Goal: Transaction & Acquisition: Purchase product/service

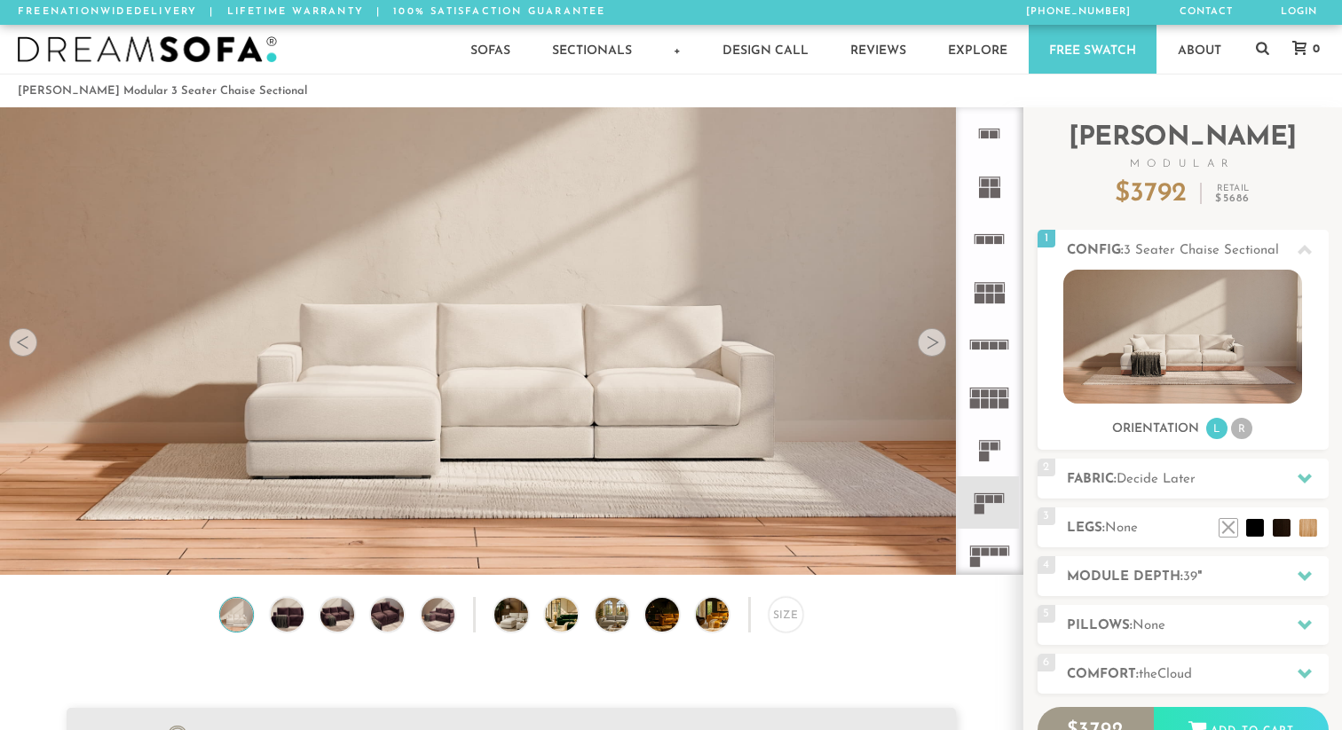
scroll to position [19719, 1342]
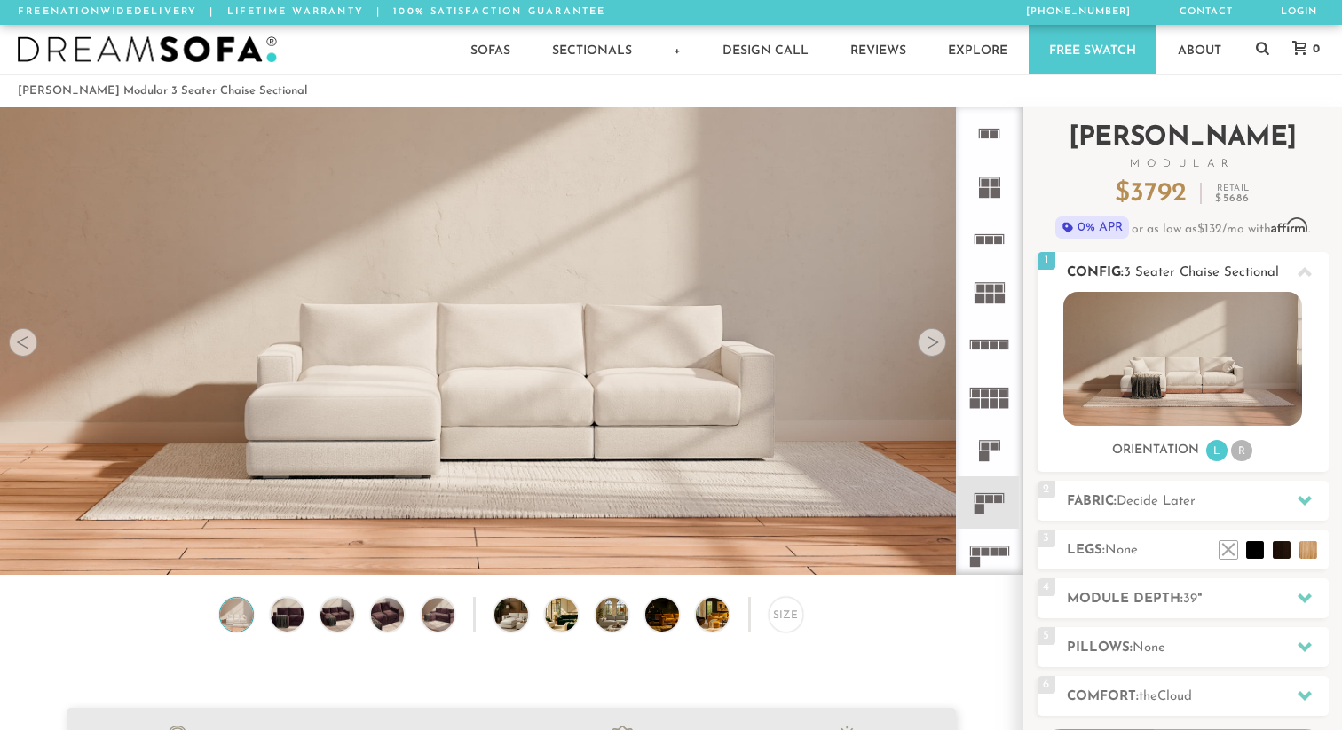
click at [1239, 450] on li "R" at bounding box center [1241, 450] width 21 height 21
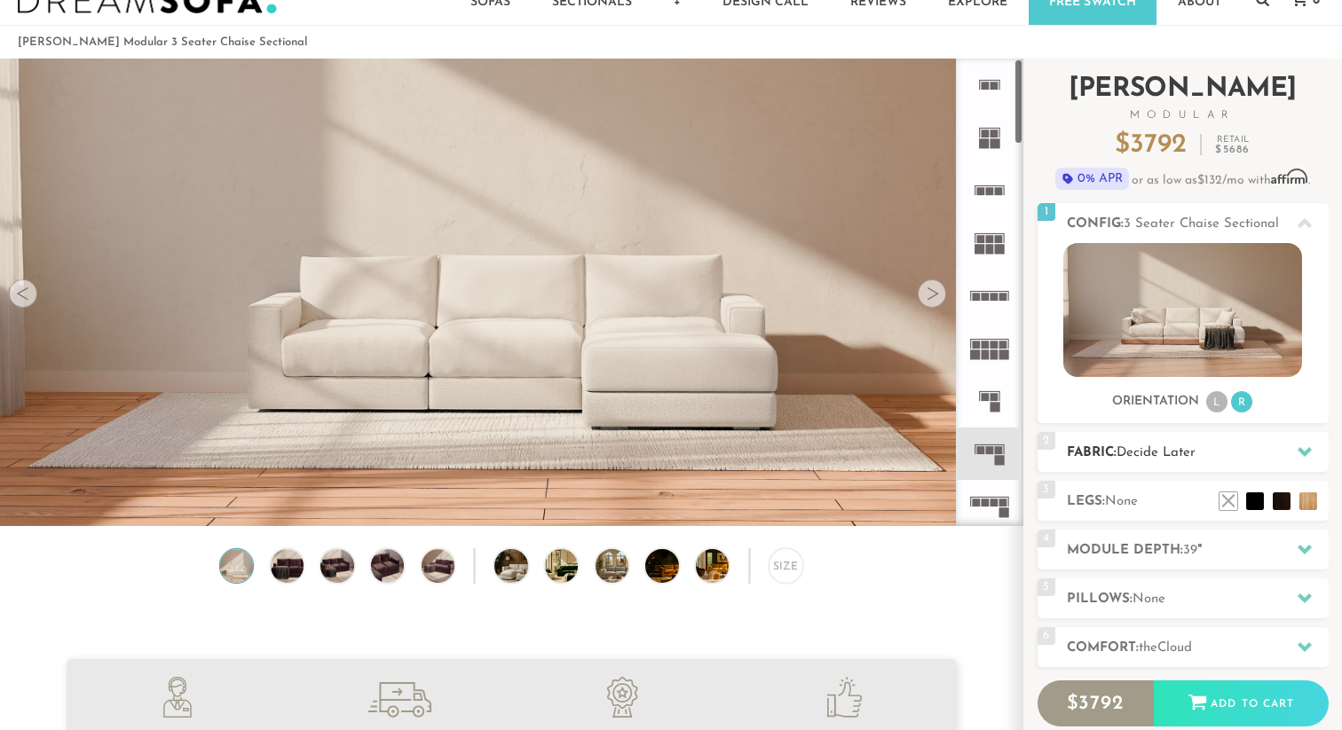
scroll to position [51, 0]
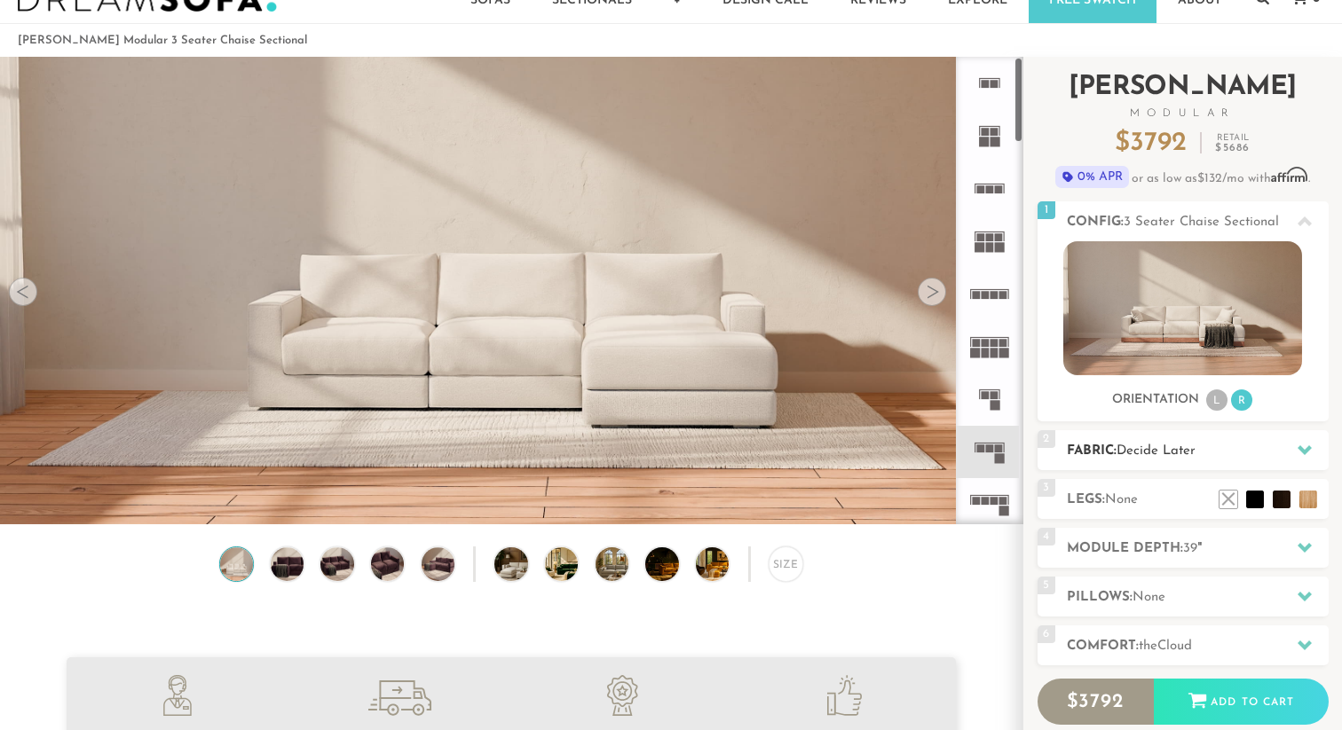
click at [1164, 457] on span "Decide Later" at bounding box center [1156, 451] width 79 height 13
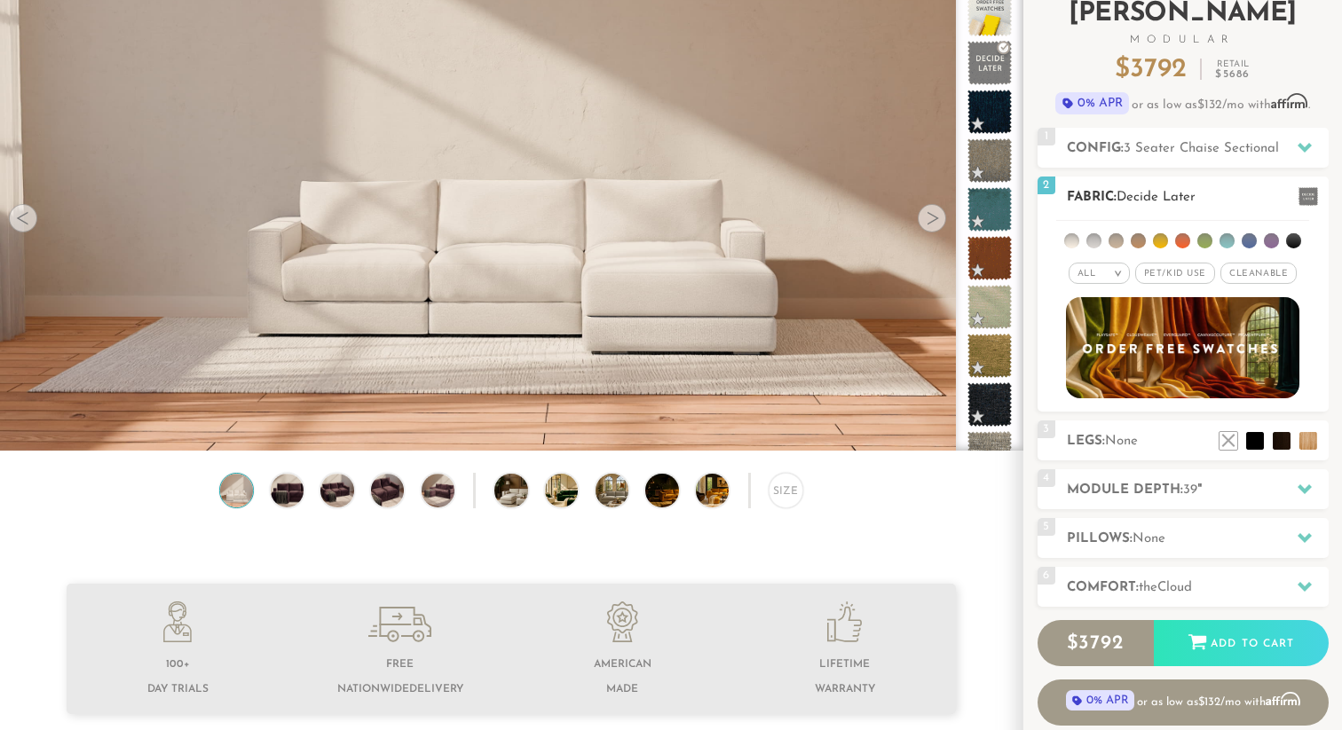
scroll to position [125, 0]
click at [1144, 426] on div "3 Legs: None $0 $199 Nailheads:" at bounding box center [1183, 440] width 291 height 40
click at [1157, 489] on h2 "Module Depth: 39 "" at bounding box center [1198, 489] width 262 height 20
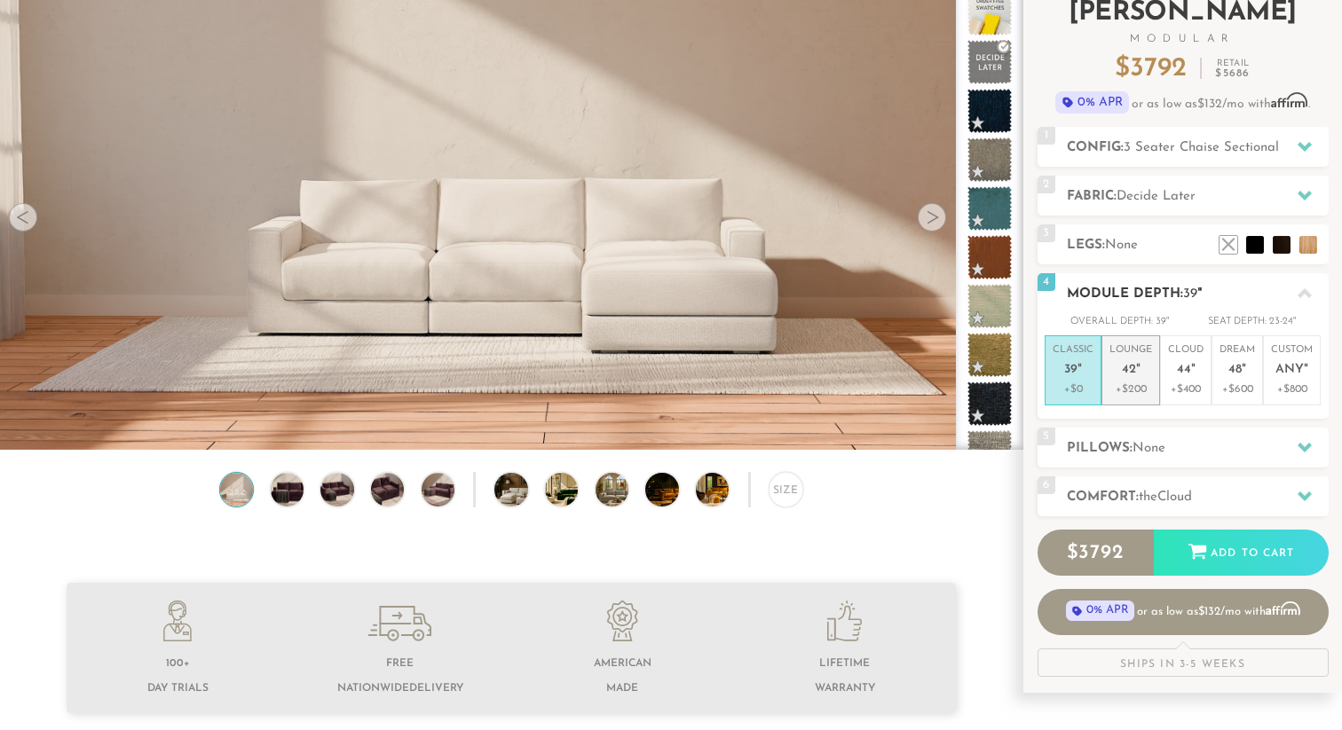
click at [1136, 388] on p "+$200" at bounding box center [1130, 390] width 43 height 16
click at [1188, 375] on span "44" at bounding box center [1184, 370] width 14 height 15
click at [1133, 371] on span "42" at bounding box center [1129, 370] width 14 height 15
click at [1166, 366] on li "Cloud 44 " +$400" at bounding box center [1185, 370] width 51 height 70
click at [1136, 370] on em """ at bounding box center [1138, 370] width 4 height 15
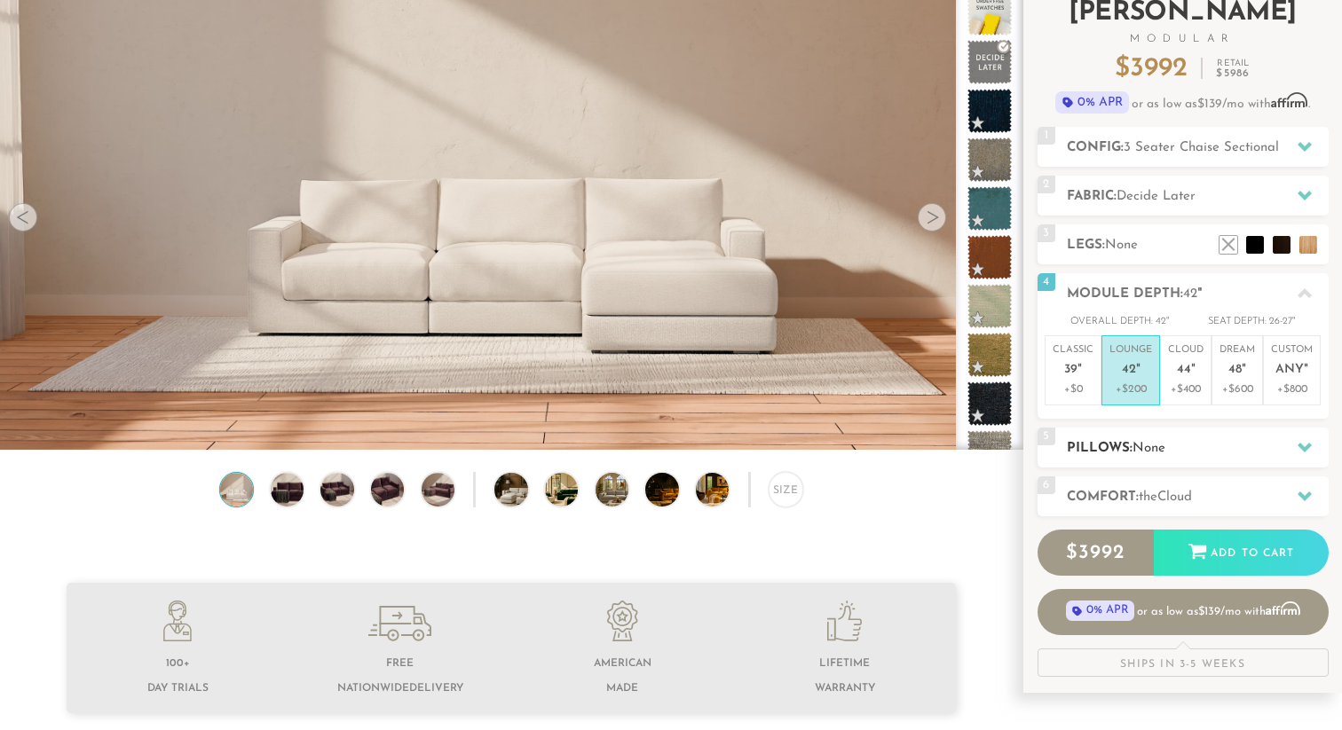
click at [1136, 446] on span "None" at bounding box center [1149, 448] width 33 height 13
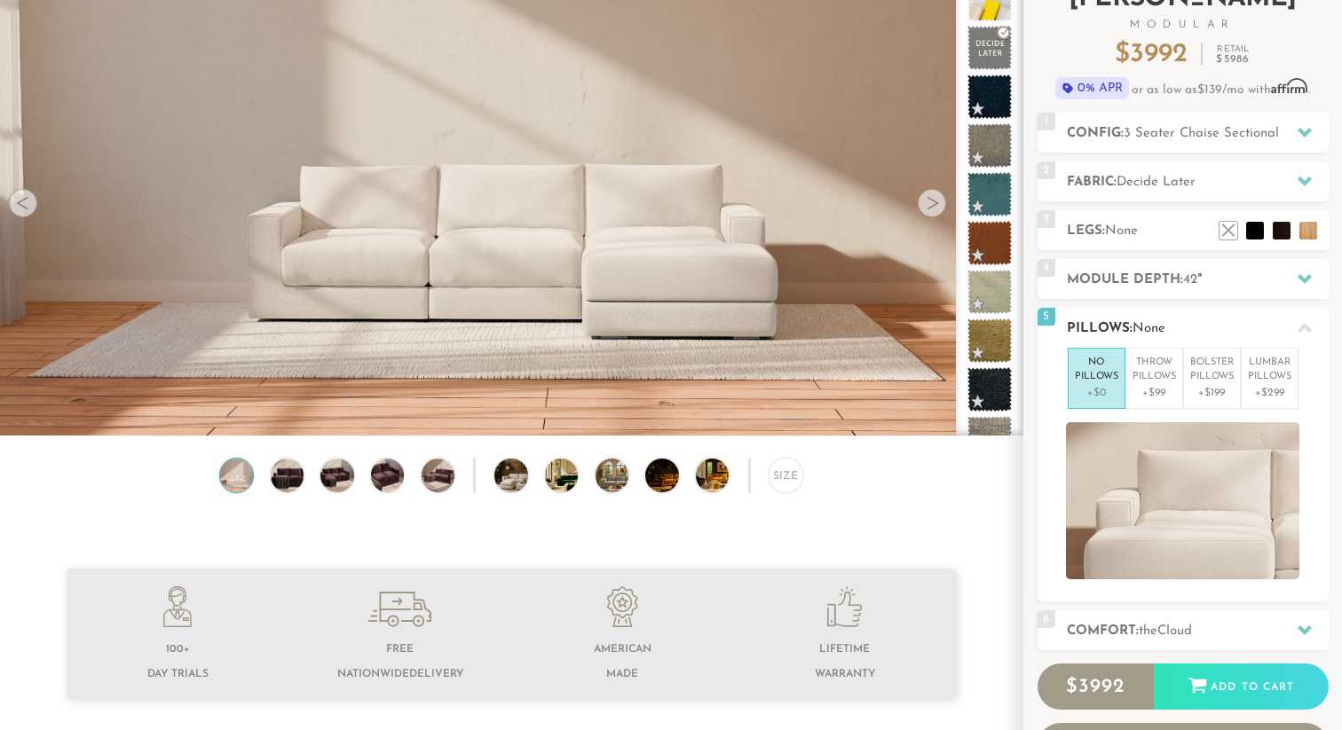
scroll to position [154, 0]
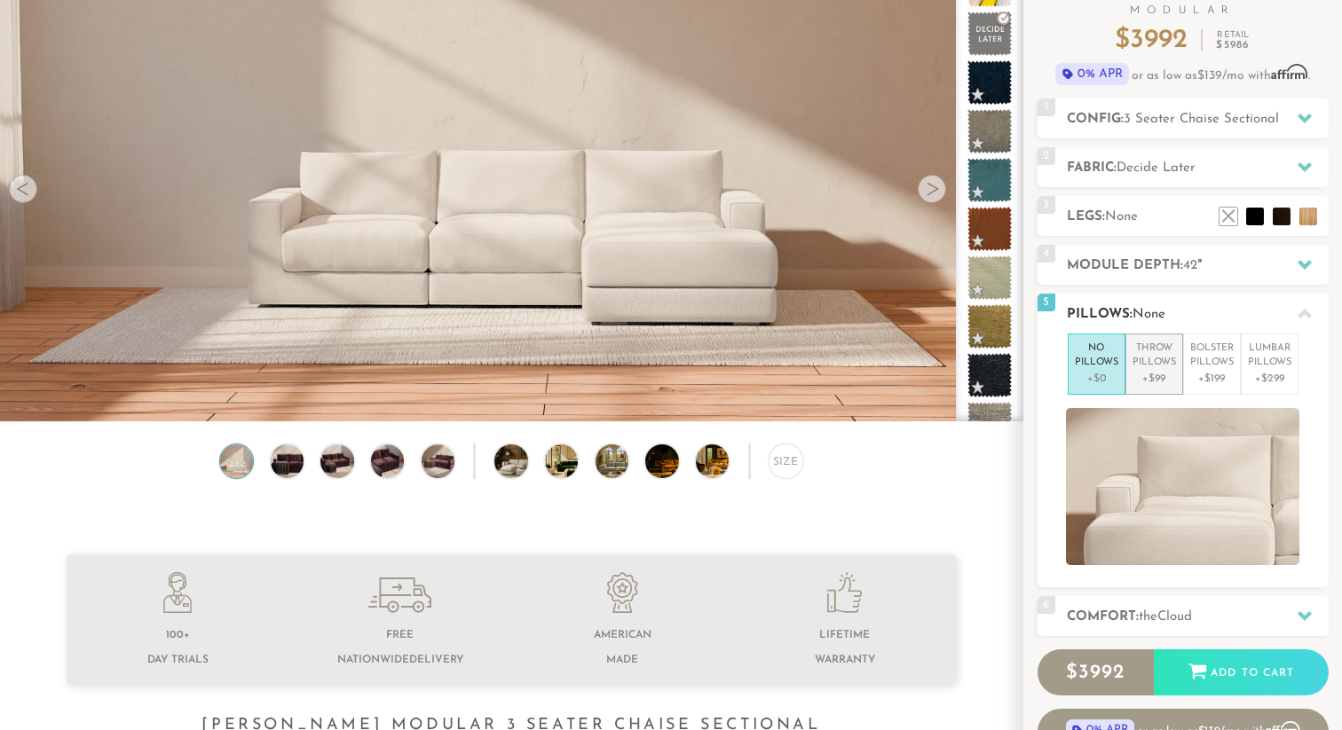
click at [1143, 375] on p "+$99" at bounding box center [1154, 379] width 43 height 16
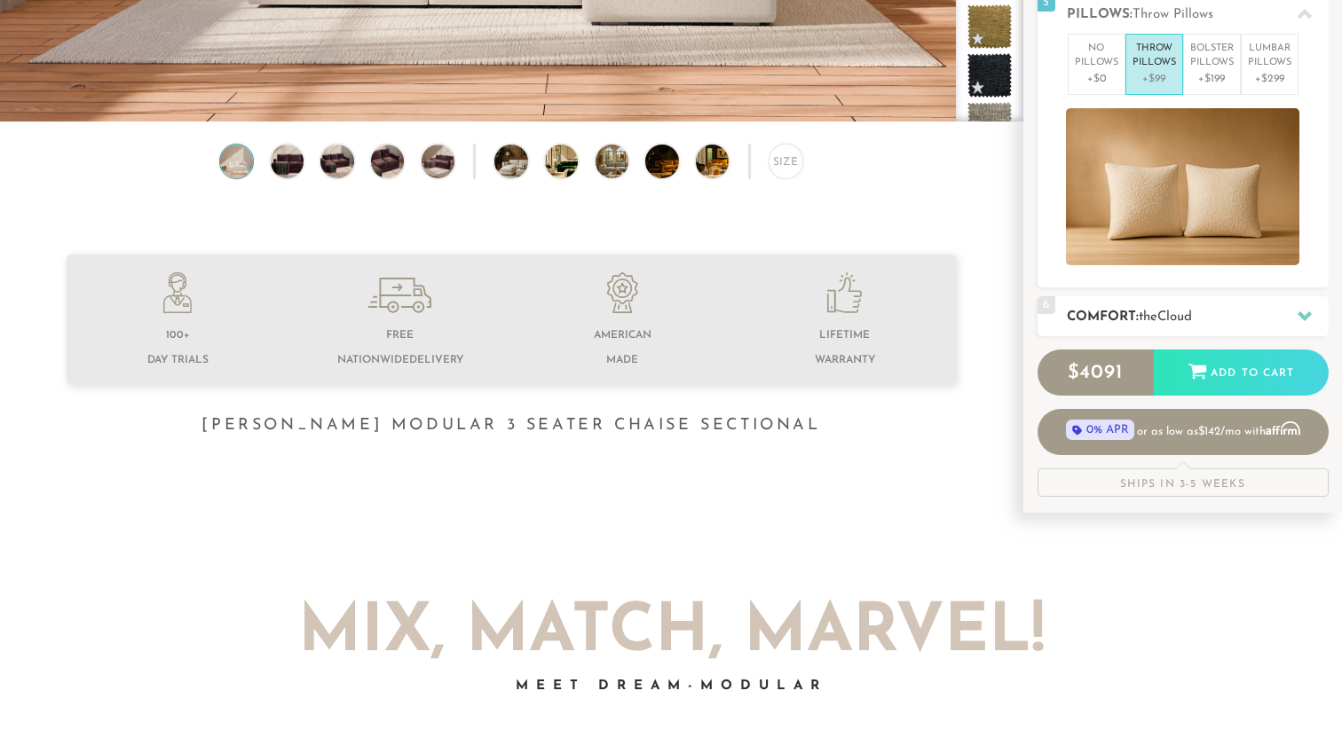
scroll to position [456, 0]
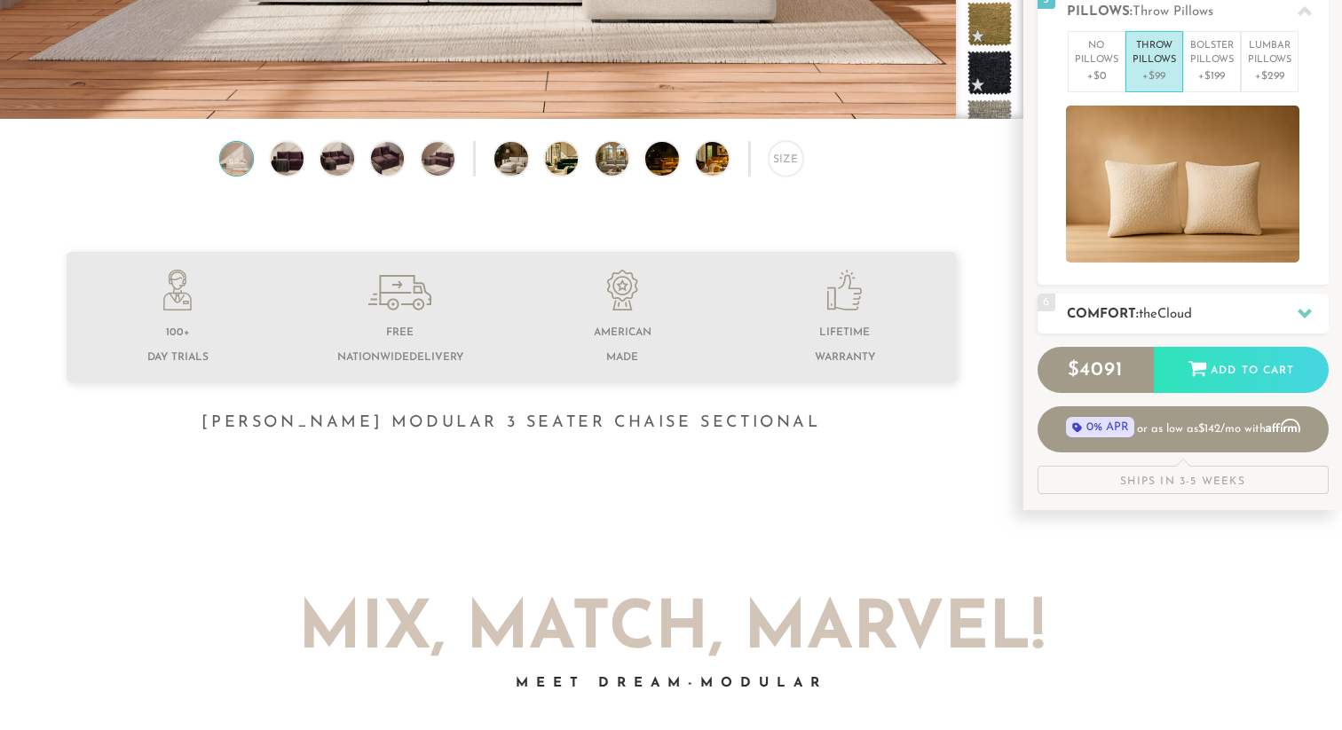
click at [1156, 302] on div "6 Comfort: the Cloud soft" at bounding box center [1183, 314] width 291 height 40
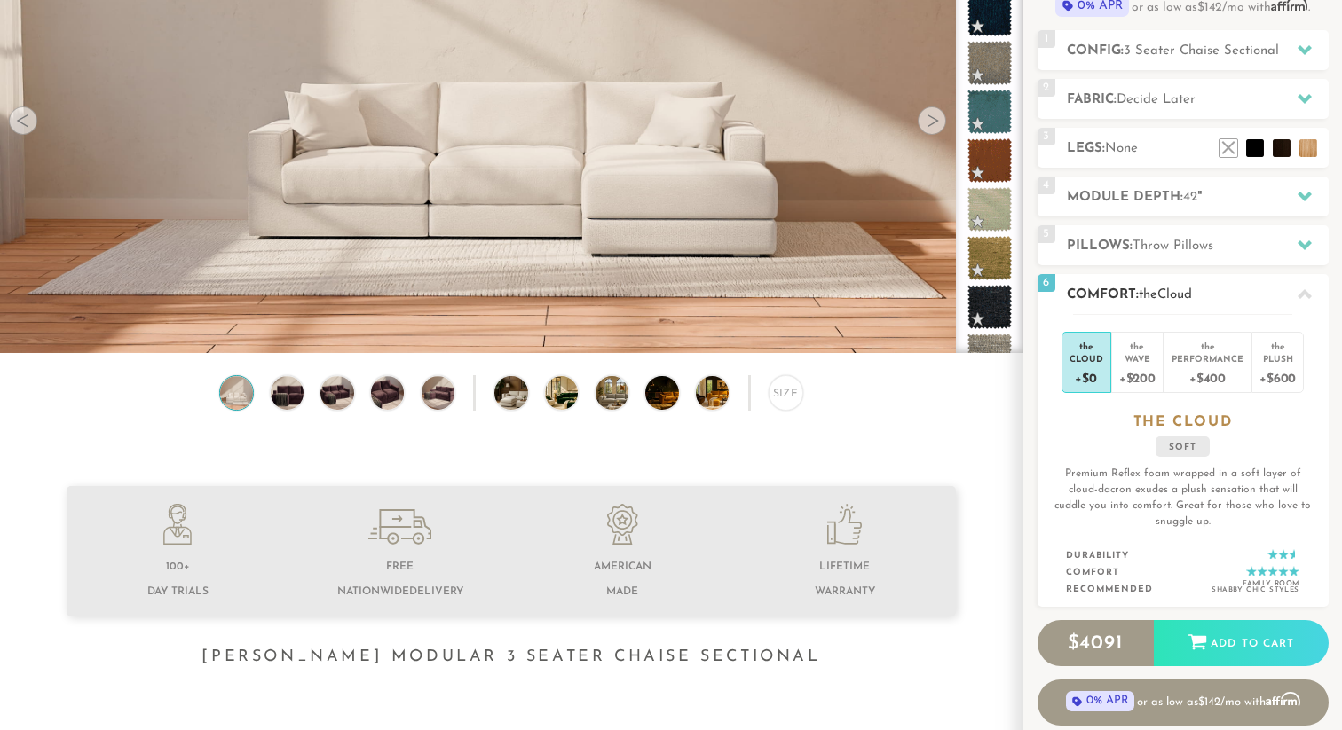
scroll to position [198, 0]
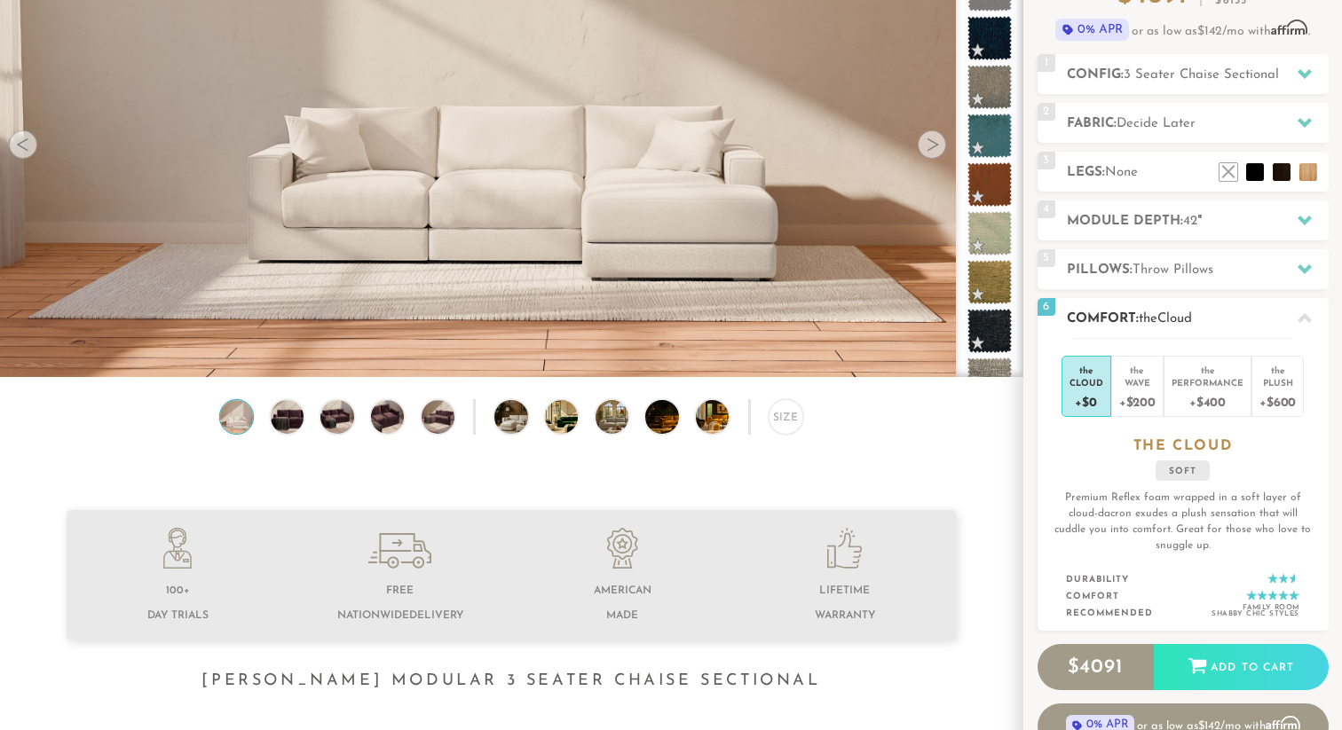
click at [1127, 498] on p "Premium Reflex foam wrapped in a soft layer of cloud-dacron exudes a plush sens…" at bounding box center [1183, 522] width 262 height 64
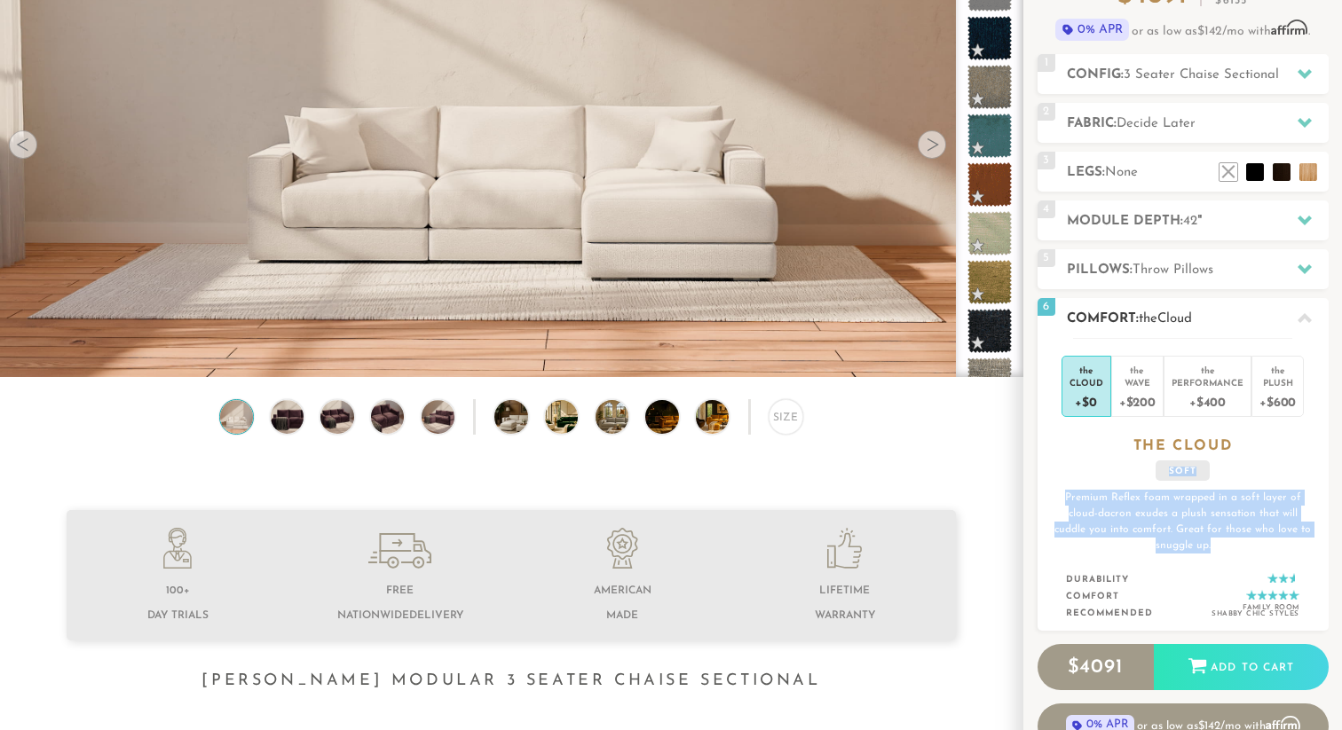
click at [1127, 498] on p "Premium Reflex foam wrapped in a soft layer of cloud-dacron exudes a plush sens…" at bounding box center [1183, 522] width 262 height 64
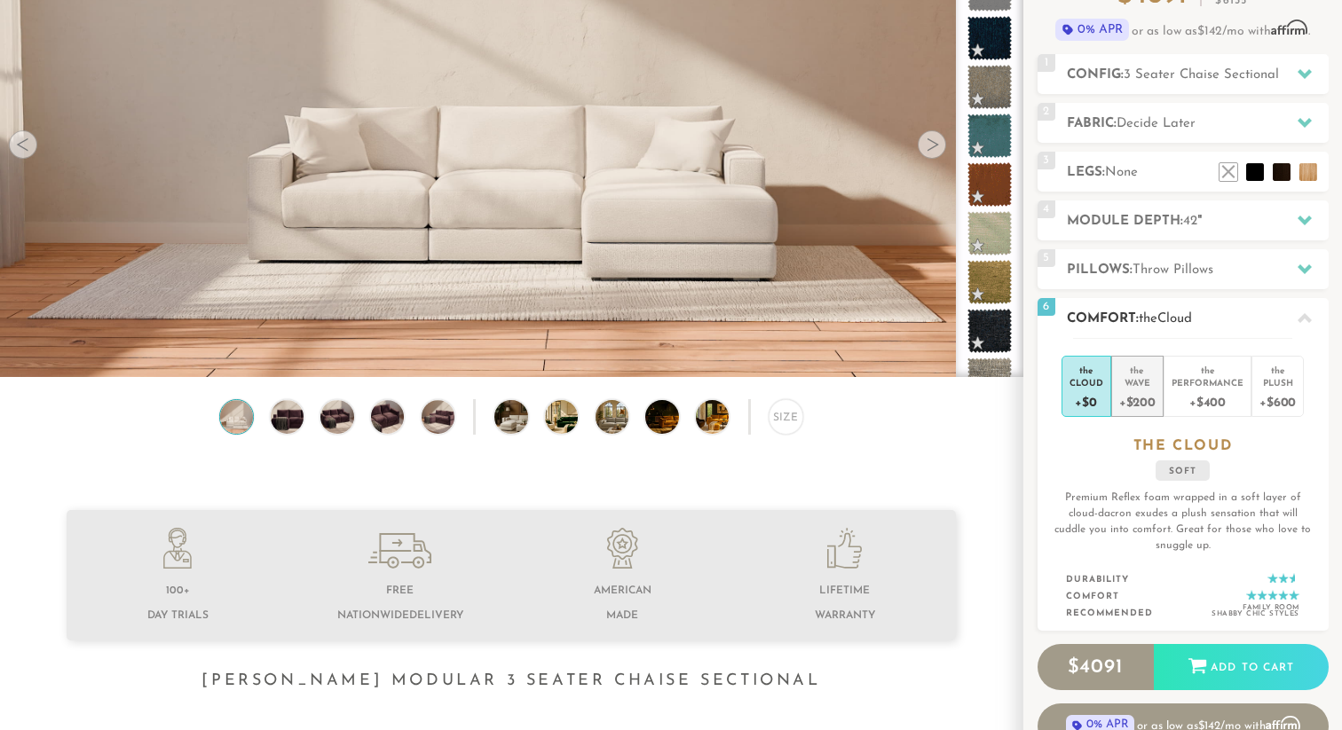
click at [1146, 385] on div "Wave" at bounding box center [1137, 382] width 36 height 12
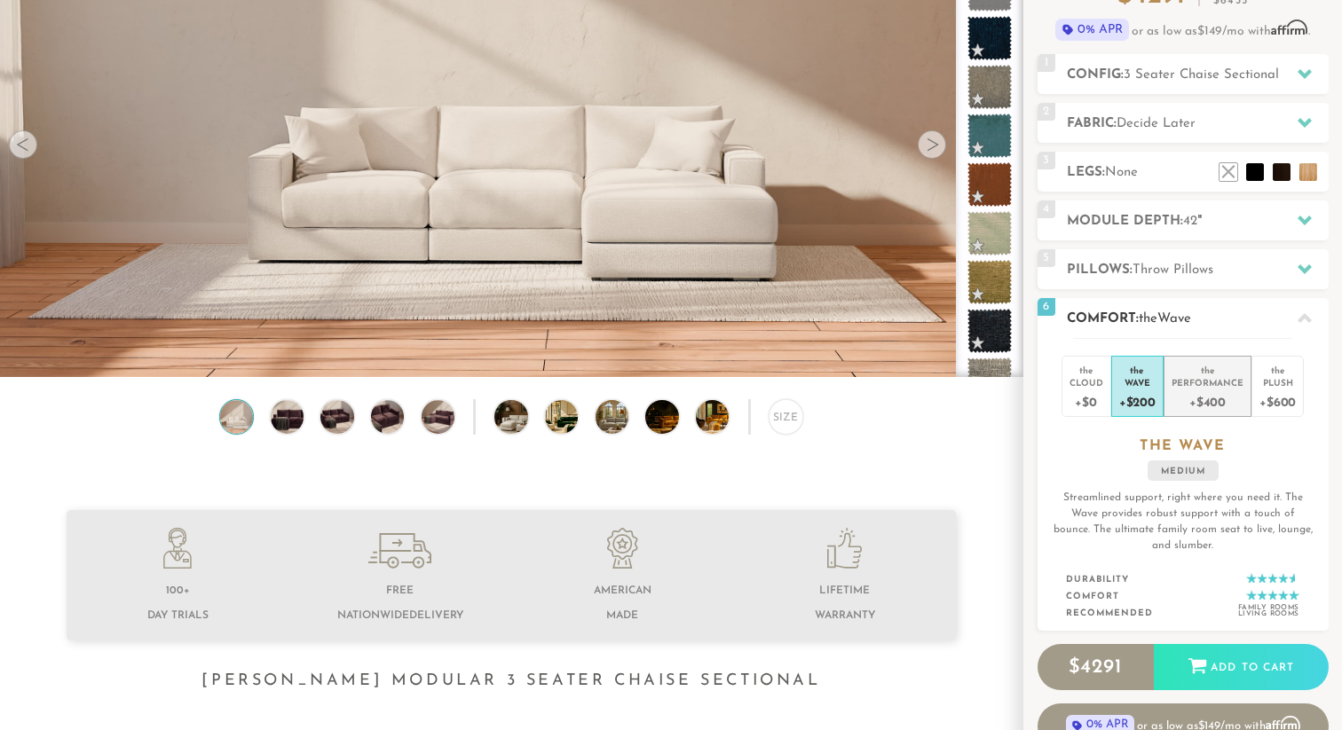
click at [1179, 381] on div "Performance" at bounding box center [1208, 382] width 72 height 12
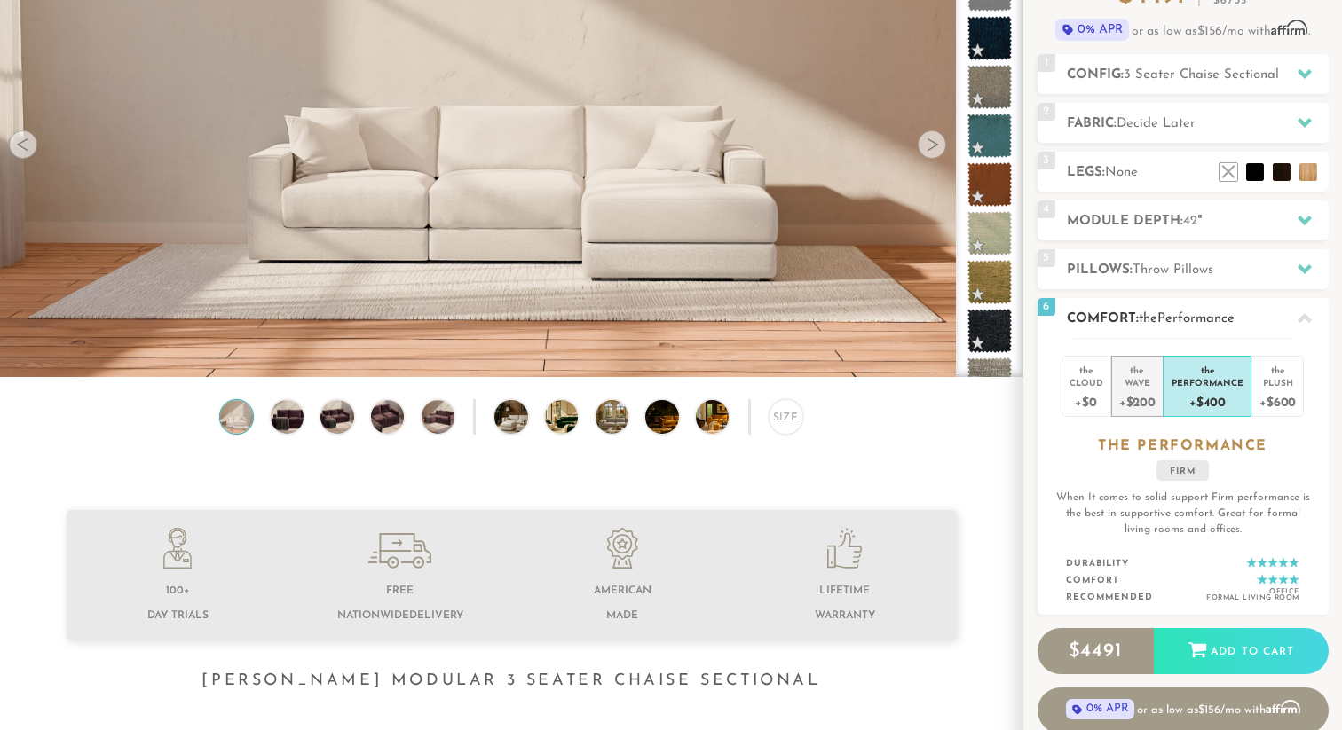
click at [1155, 386] on div "Wave" at bounding box center [1137, 382] width 36 height 12
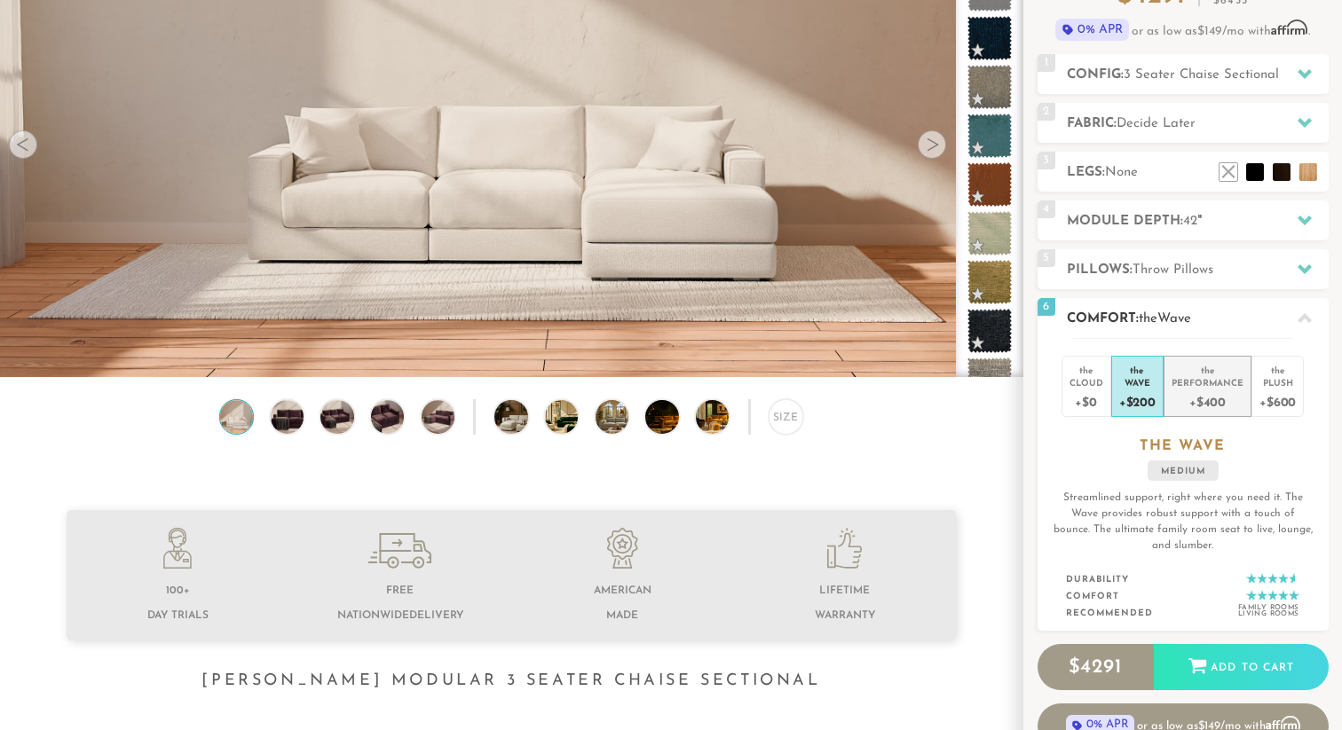
click at [1196, 406] on div "+$400" at bounding box center [1208, 402] width 72 height 26
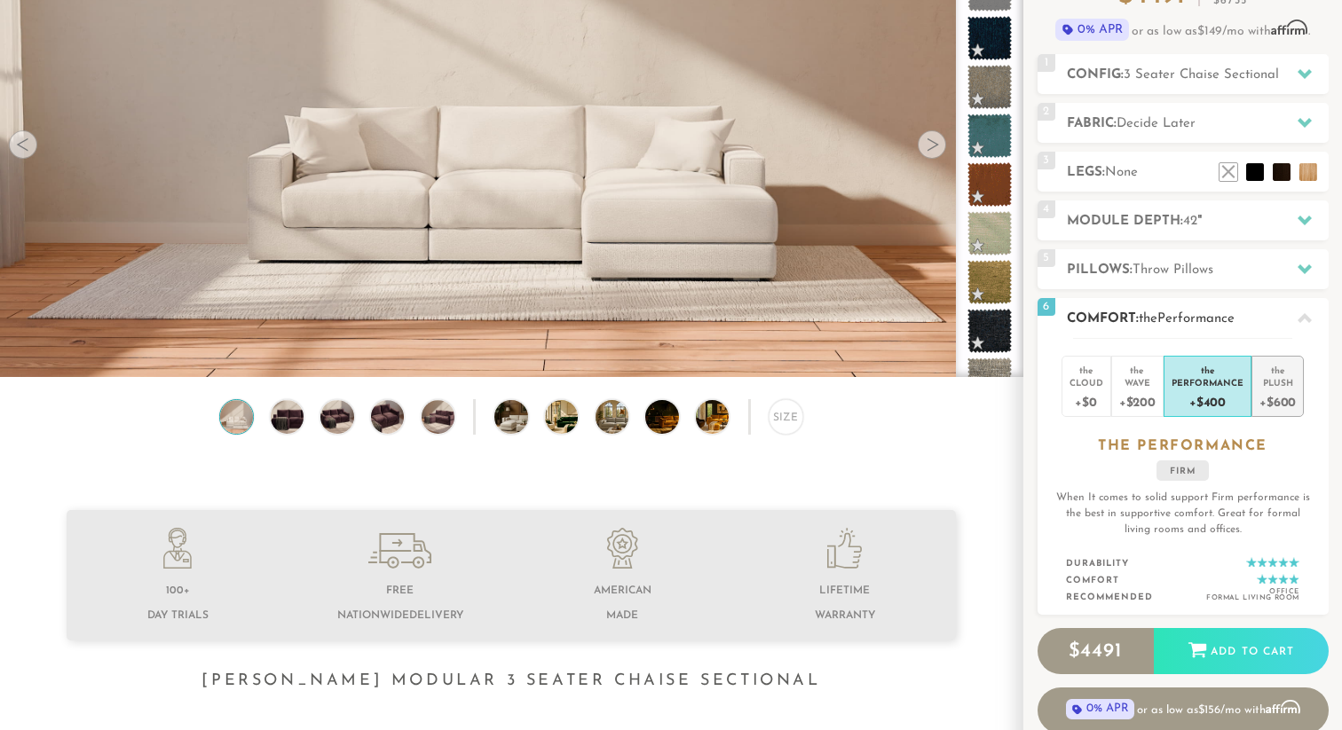
click at [1286, 380] on div "Plush" at bounding box center [1277, 382] width 36 height 12
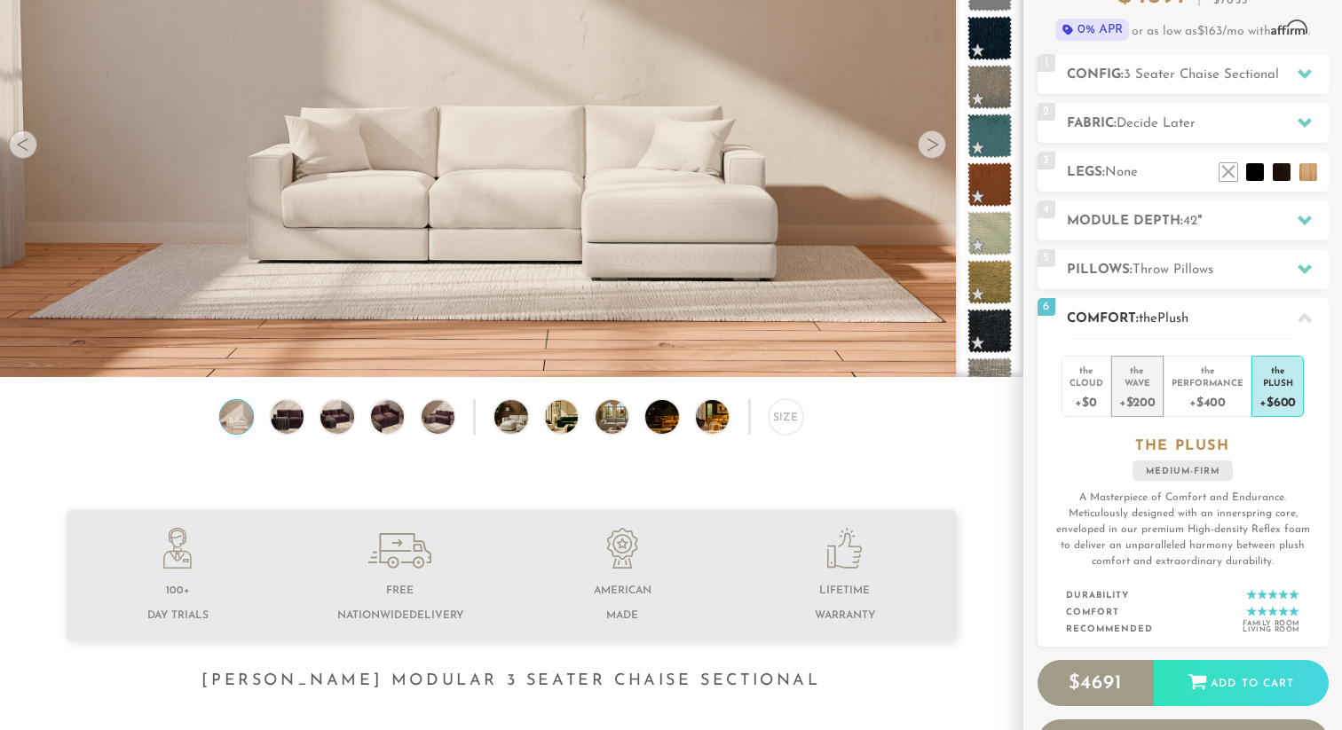
click at [1133, 371] on div "the" at bounding box center [1137, 368] width 36 height 18
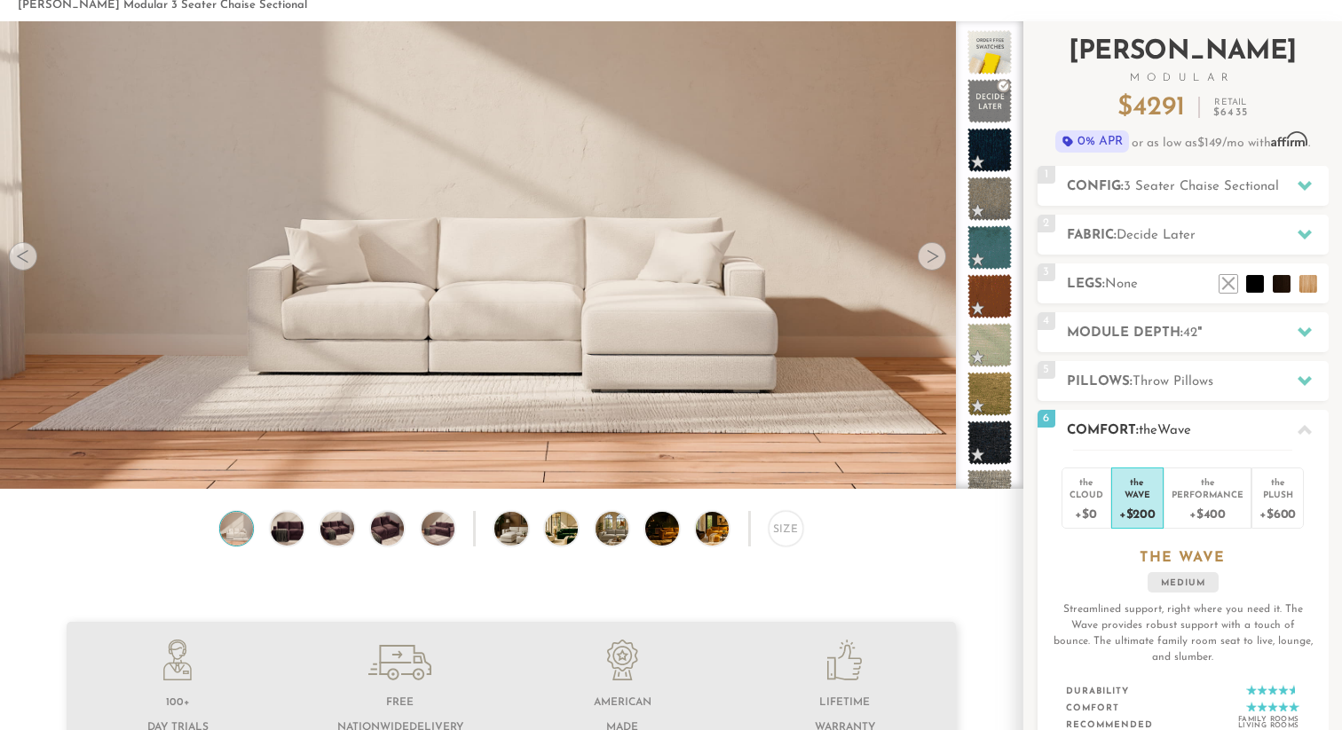
scroll to position [82, 0]
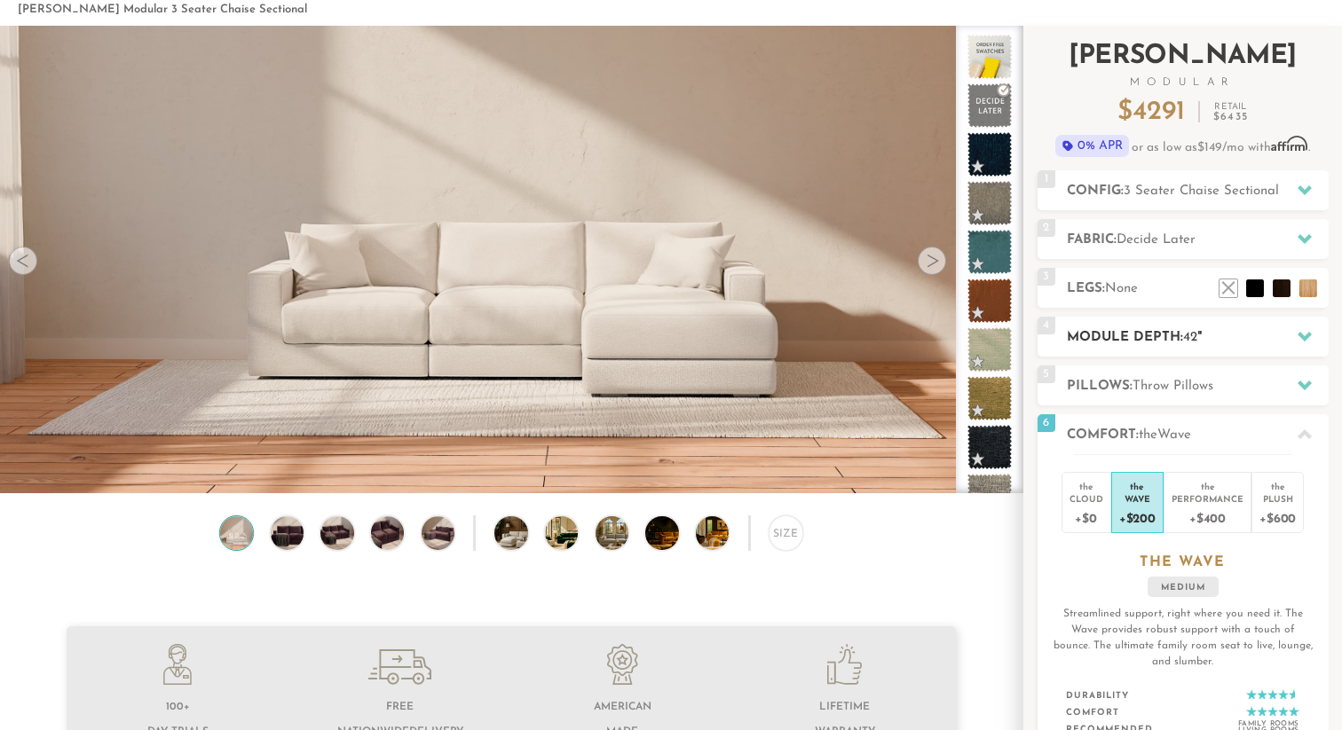
click at [1118, 343] on h2 "Module Depth: 42 "" at bounding box center [1198, 338] width 262 height 20
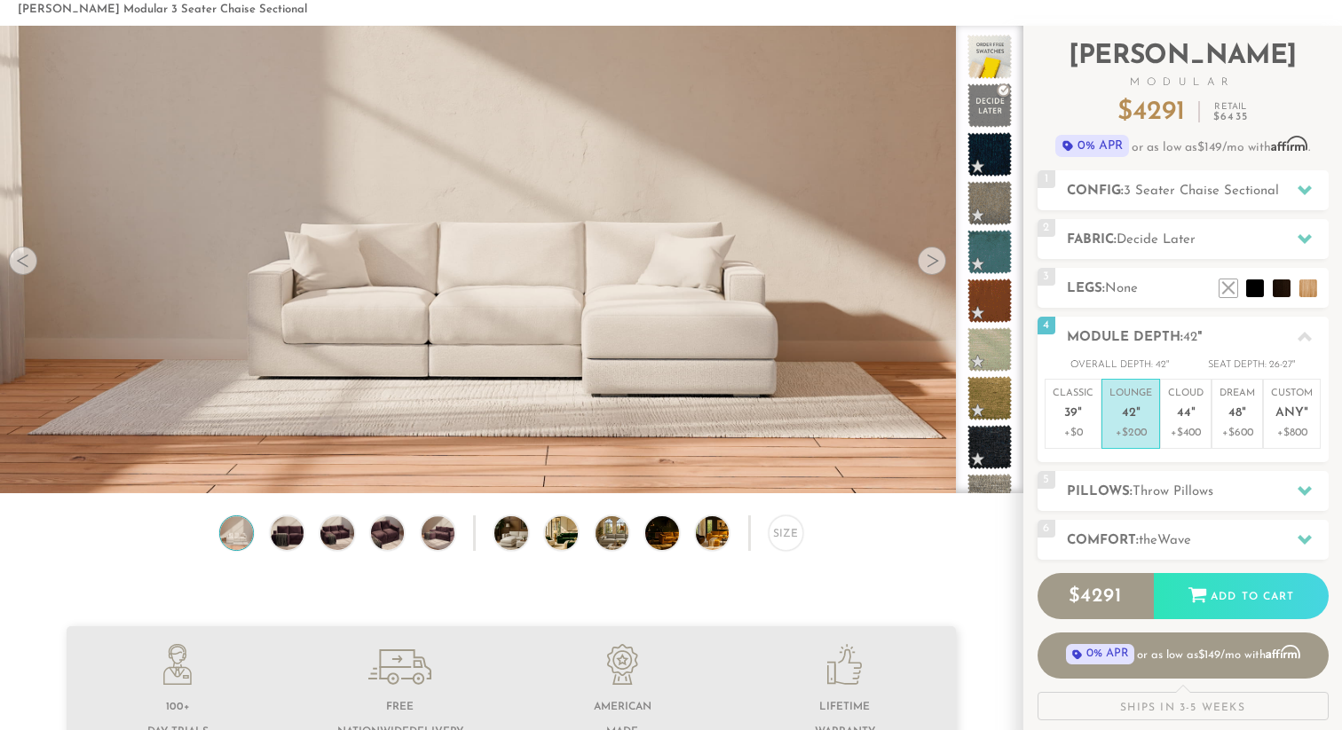
click at [938, 265] on div at bounding box center [932, 261] width 28 height 28
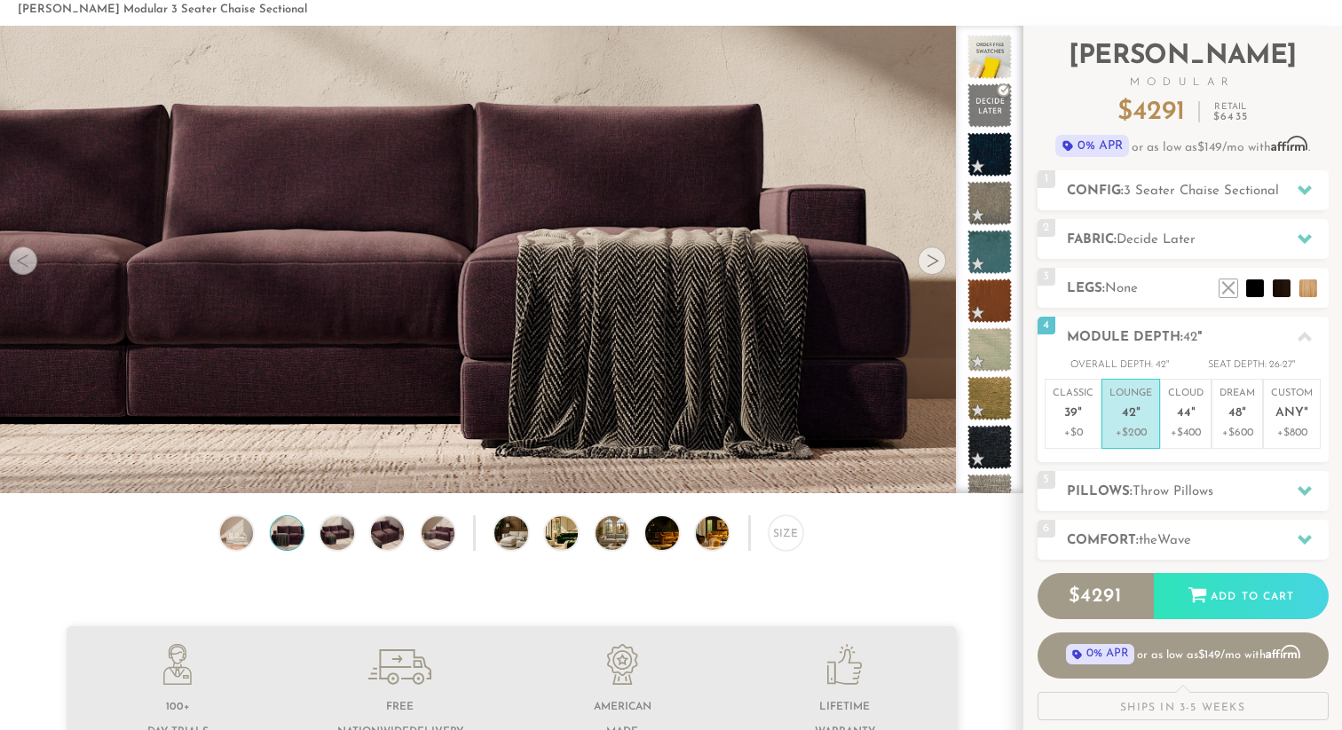
click at [937, 262] on div at bounding box center [932, 261] width 28 height 28
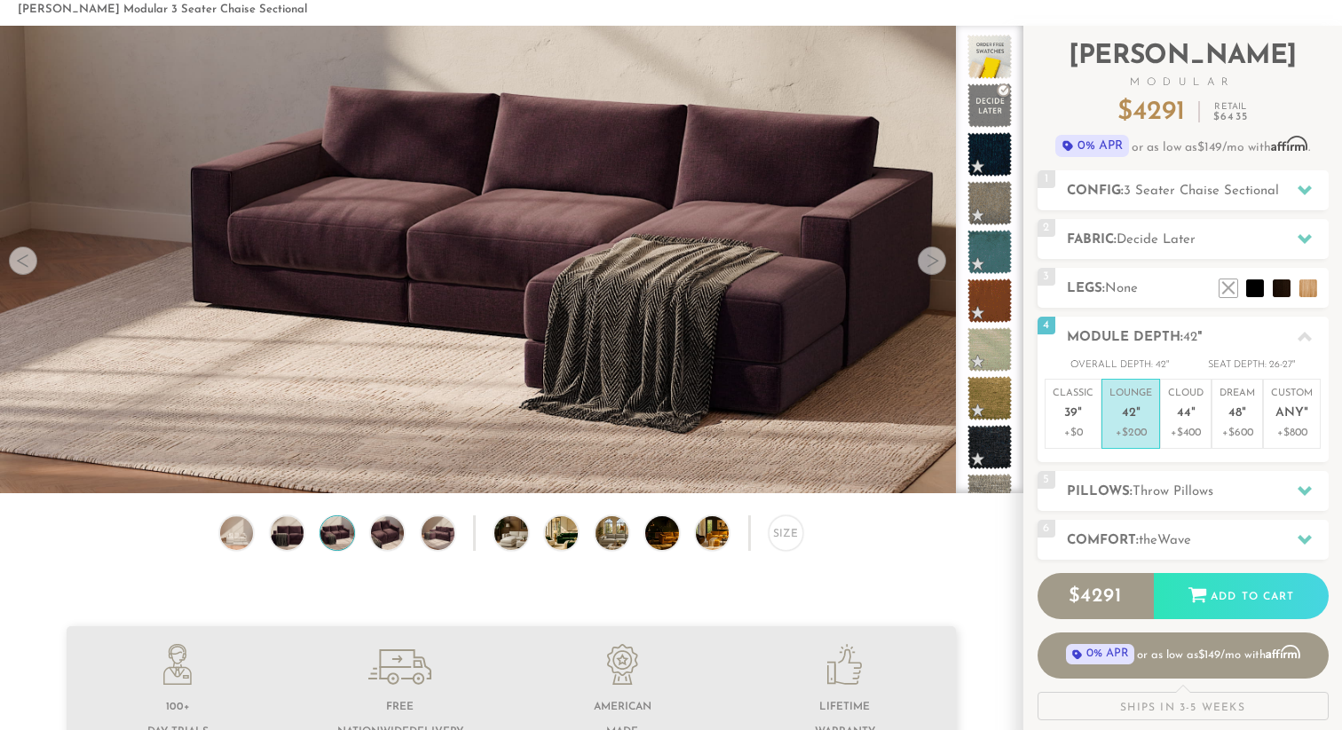
click at [937, 262] on div at bounding box center [932, 261] width 28 height 28
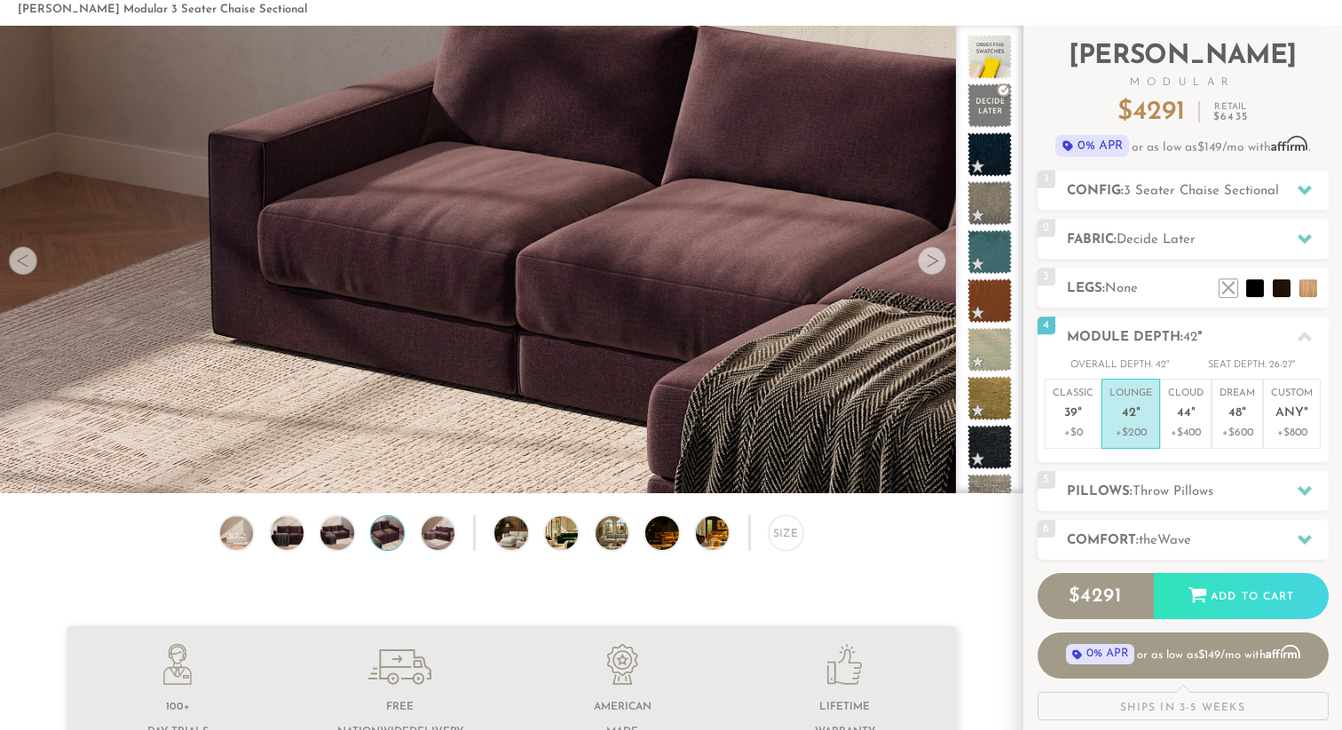
click at [937, 262] on div at bounding box center [932, 261] width 28 height 28
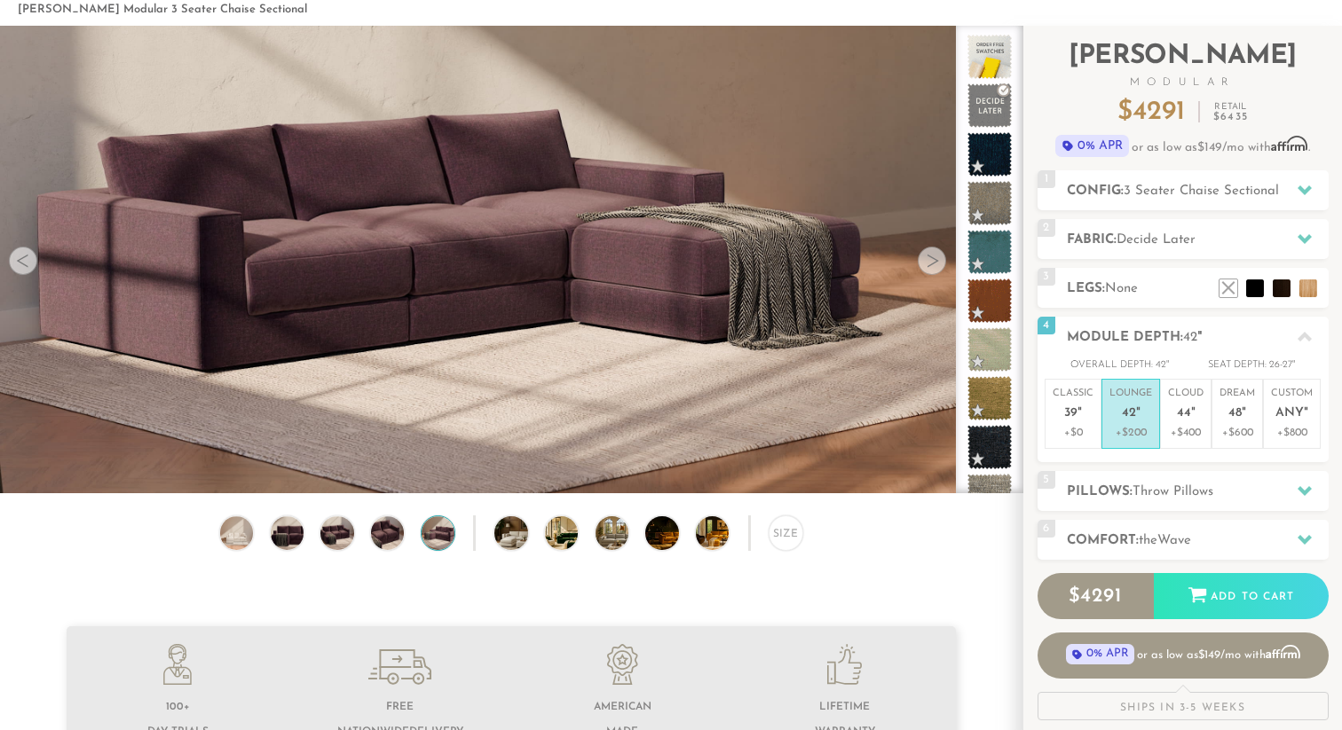
click at [937, 262] on div at bounding box center [932, 261] width 28 height 28
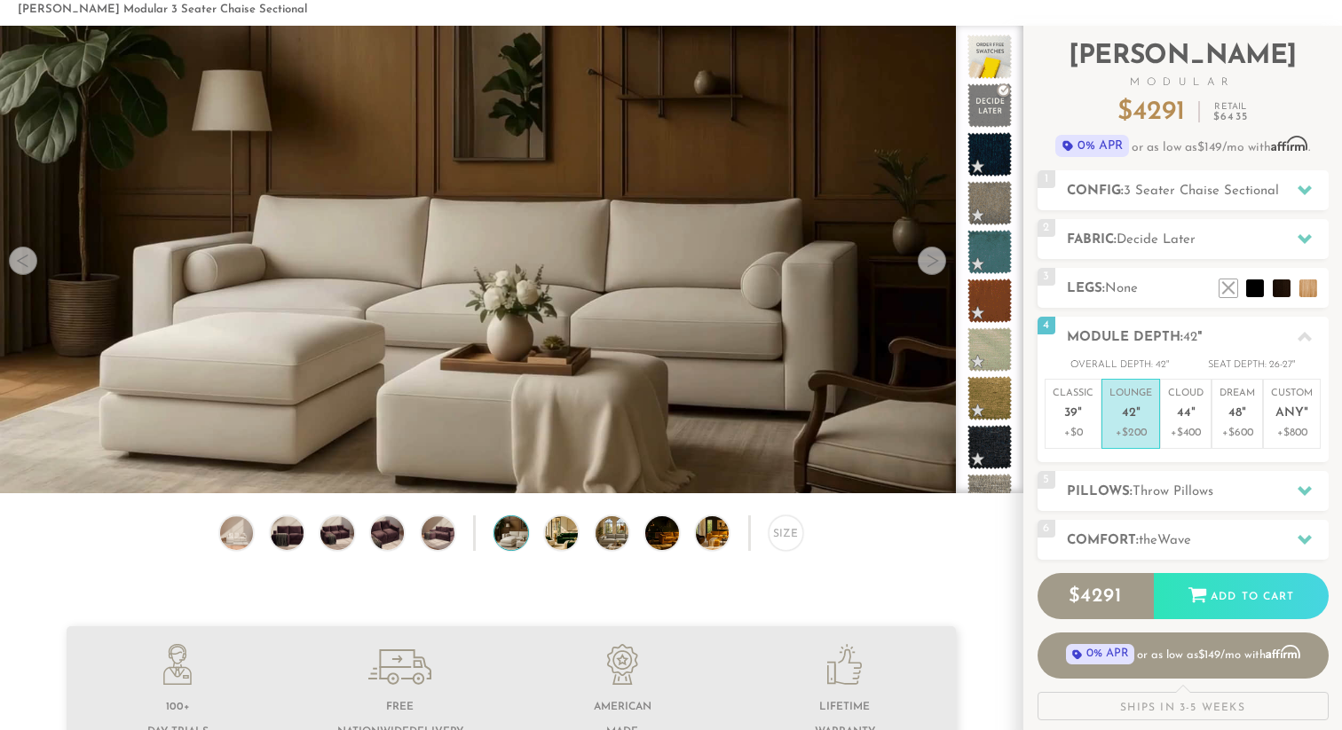
click at [936, 261] on div at bounding box center [932, 261] width 28 height 28
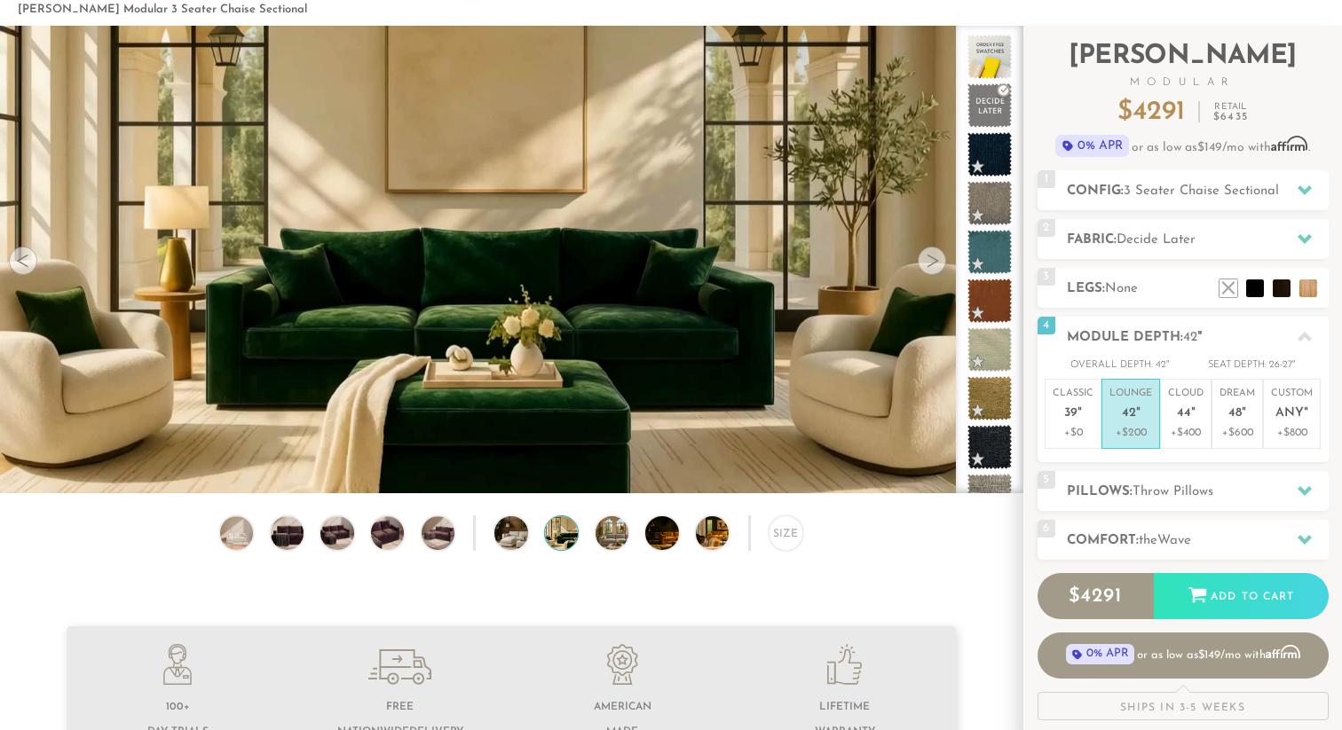
click at [936, 261] on div at bounding box center [932, 261] width 28 height 28
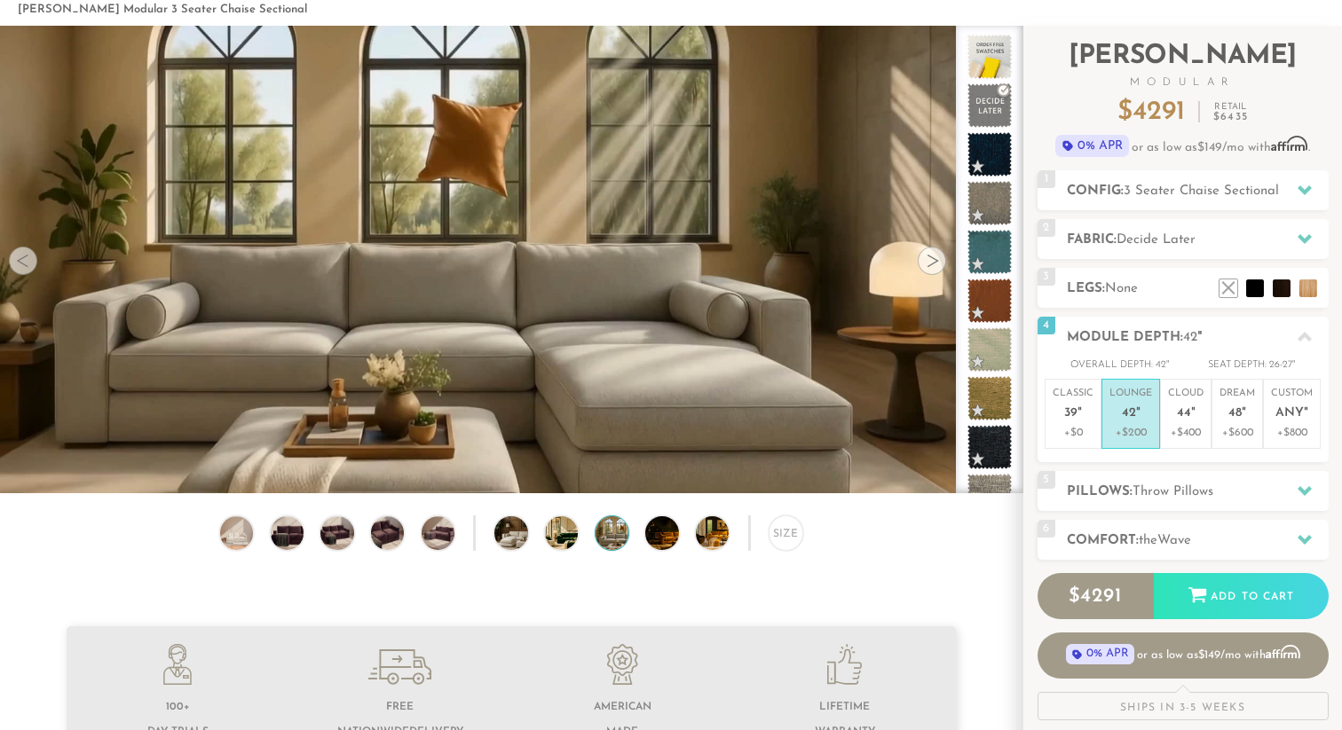
click at [936, 261] on div at bounding box center [932, 261] width 28 height 28
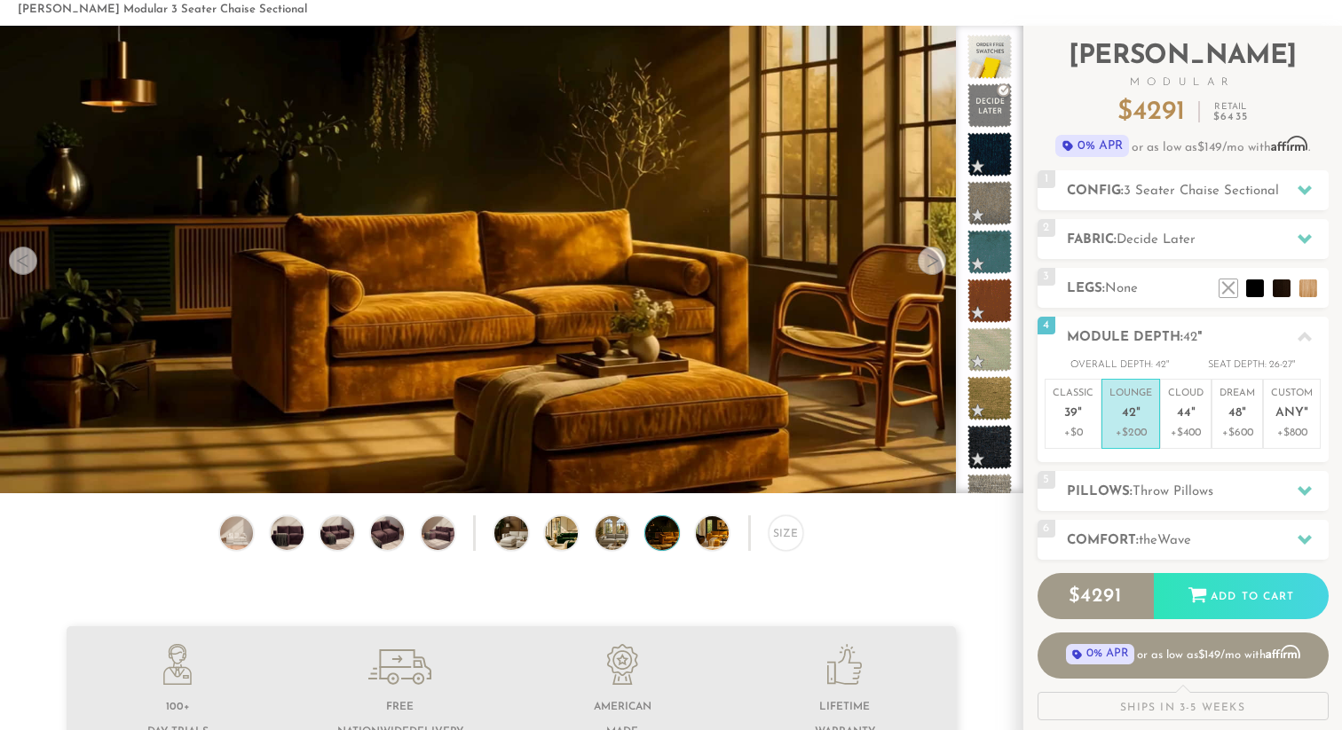
click at [936, 261] on div at bounding box center [932, 261] width 28 height 28
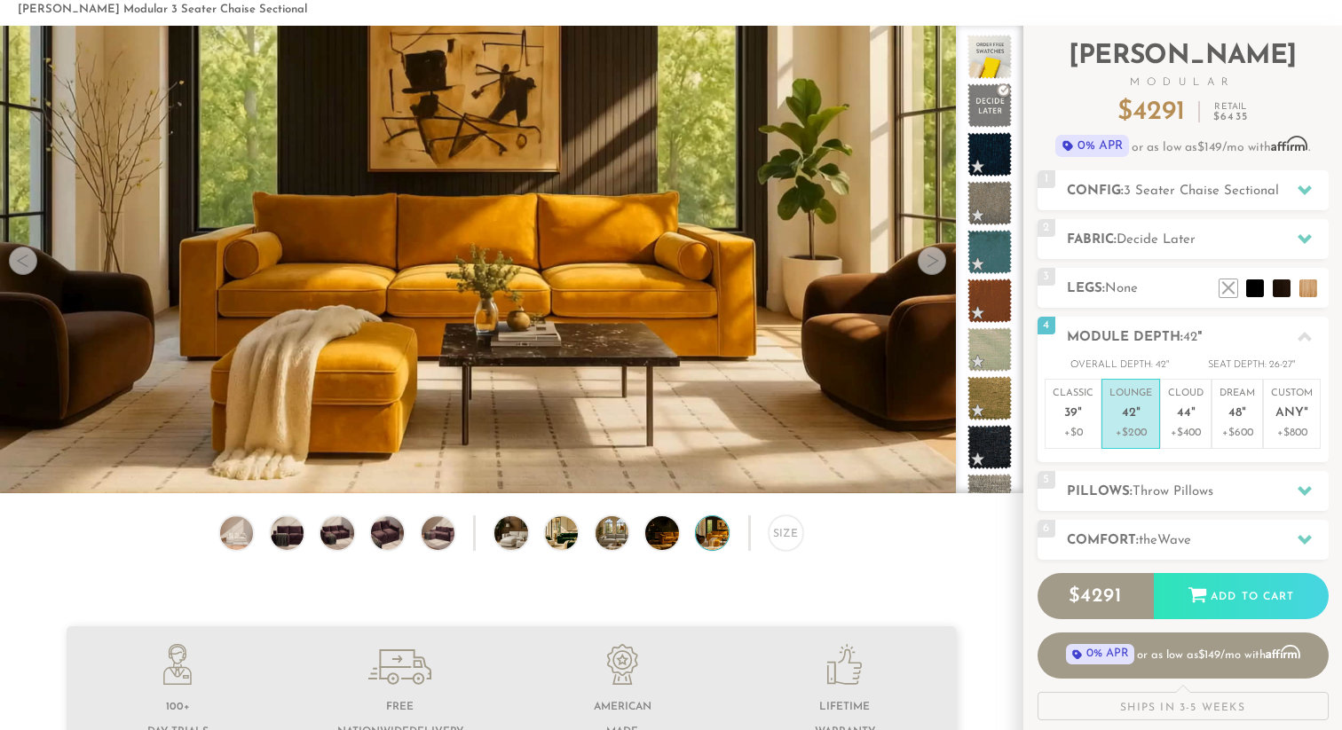
click at [936, 261] on div at bounding box center [932, 261] width 28 height 28
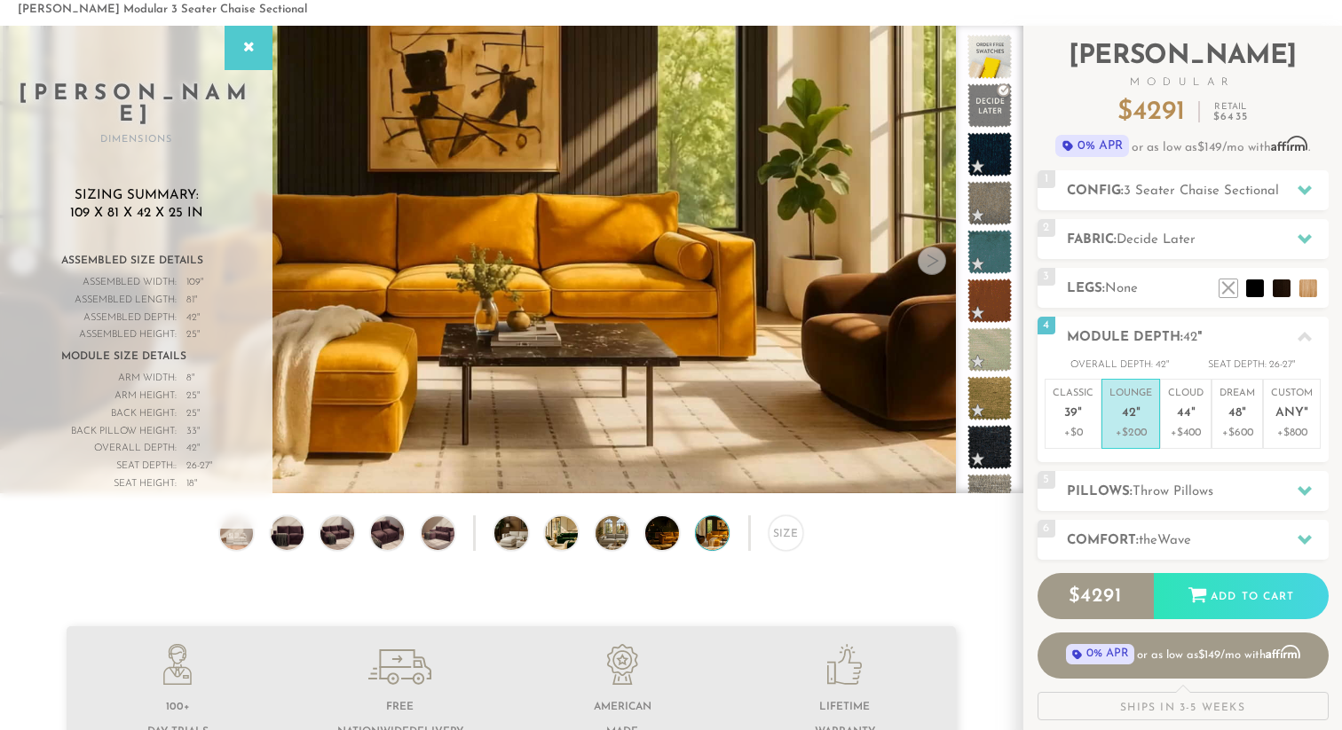
click at [936, 261] on div at bounding box center [932, 261] width 28 height 28
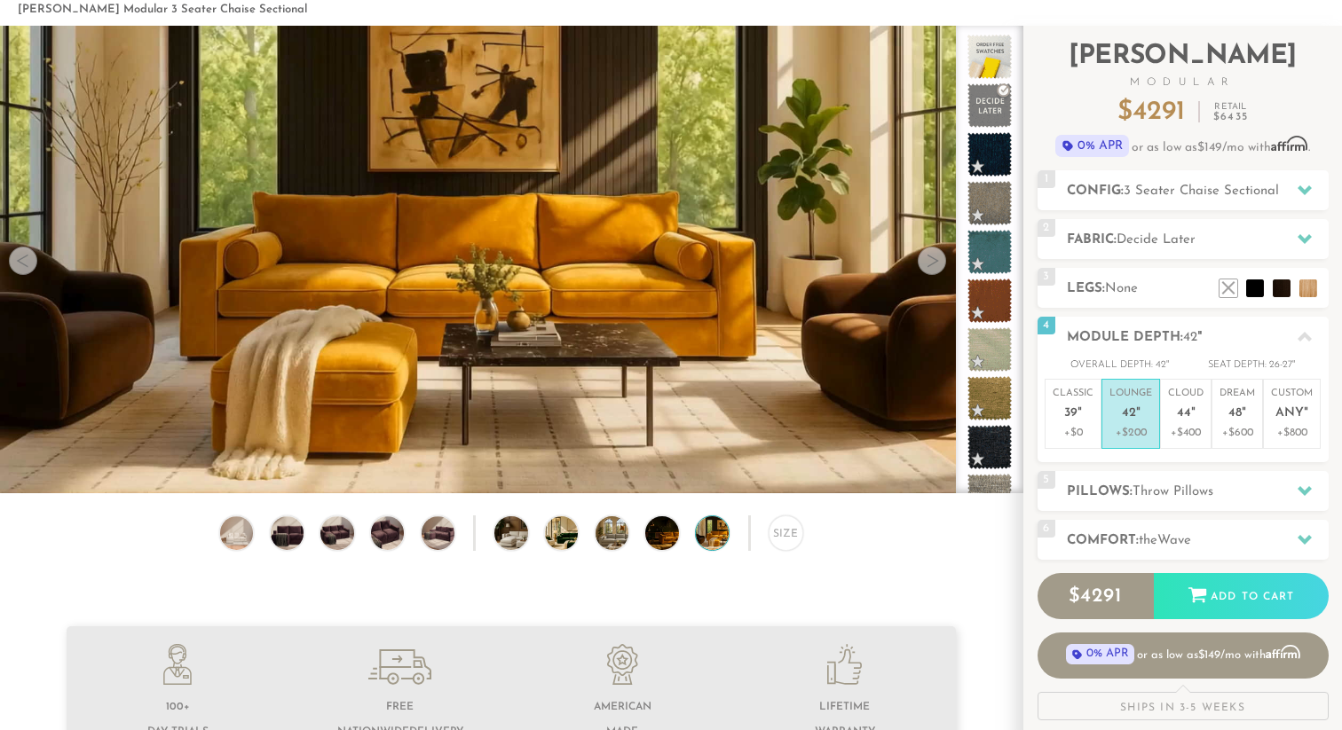
click at [936, 261] on div at bounding box center [932, 261] width 28 height 28
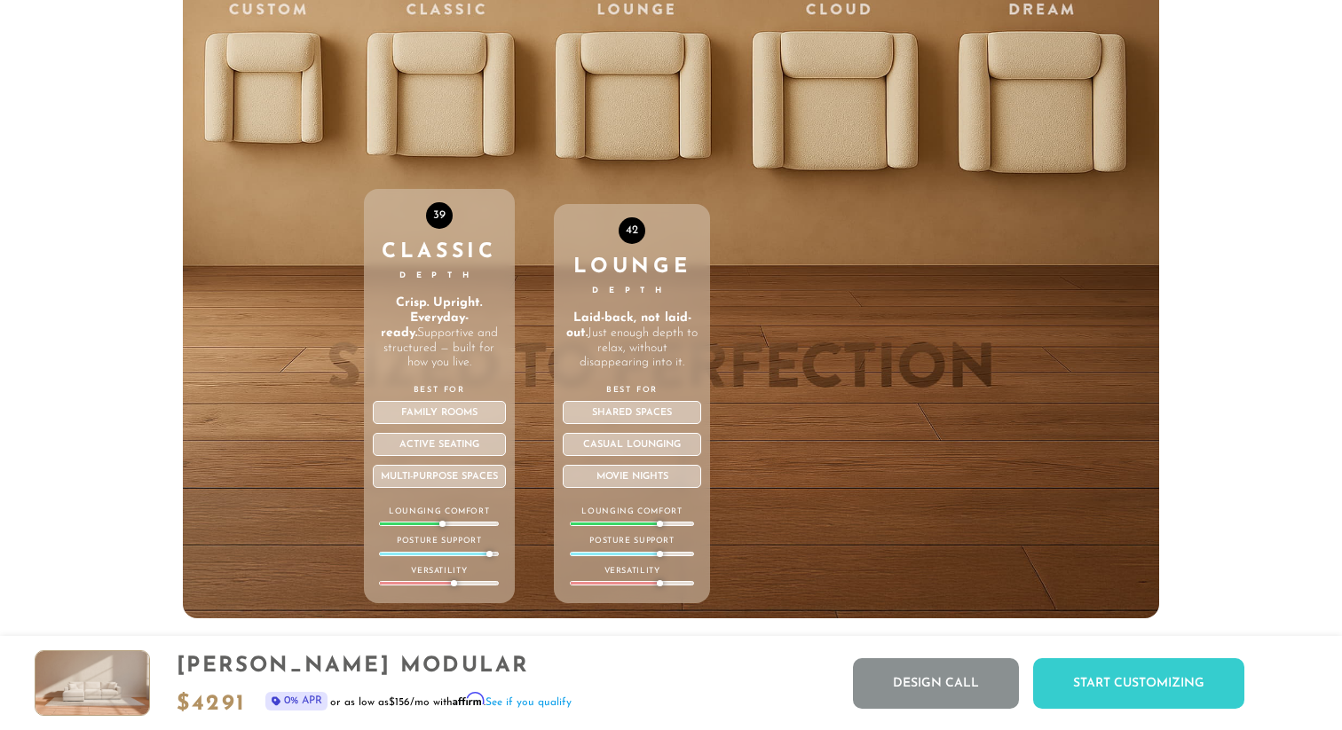
scroll to position [6168, 0]
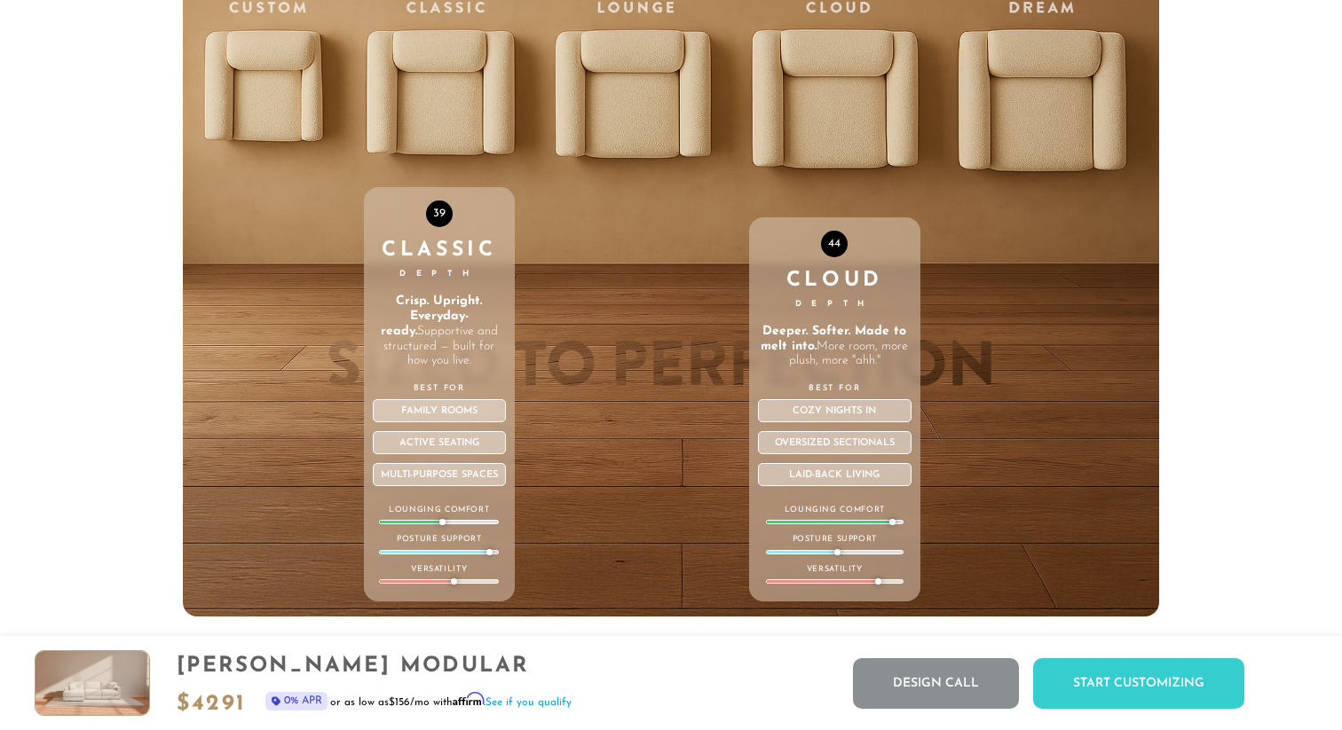
click at [818, 104] on div "44 Cloud Depth Deeper. Softer. Made to melt into. More room, more plush, more "…" at bounding box center [834, 240] width 171 height 754
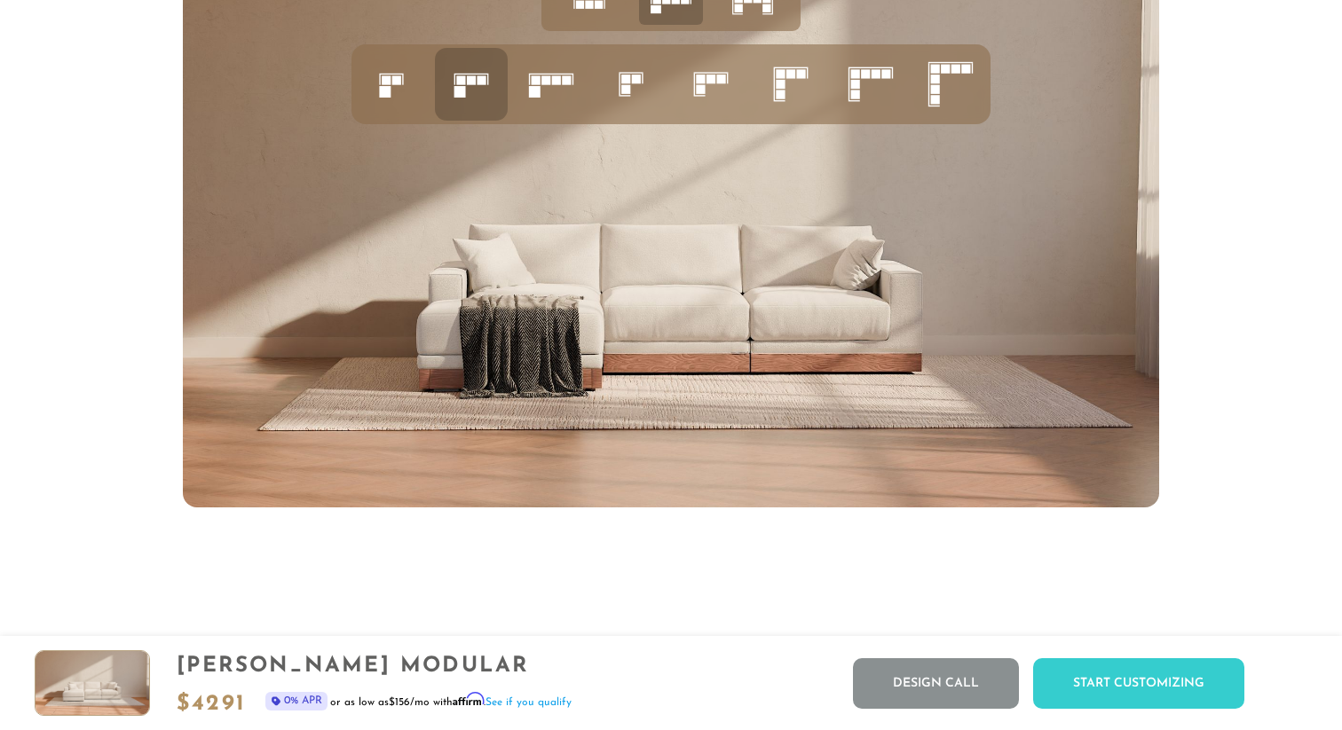
scroll to position [7118, 0]
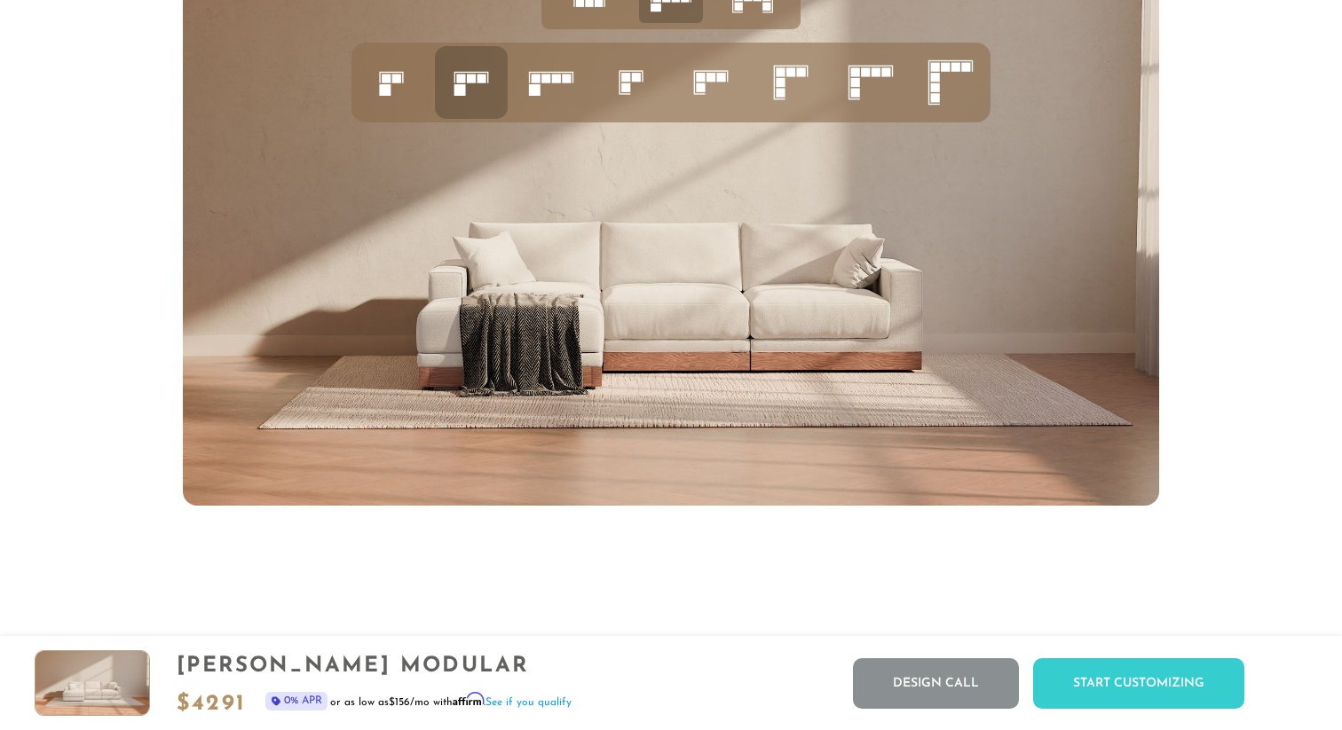
click at [555, 85] on icon at bounding box center [551, 82] width 60 height 60
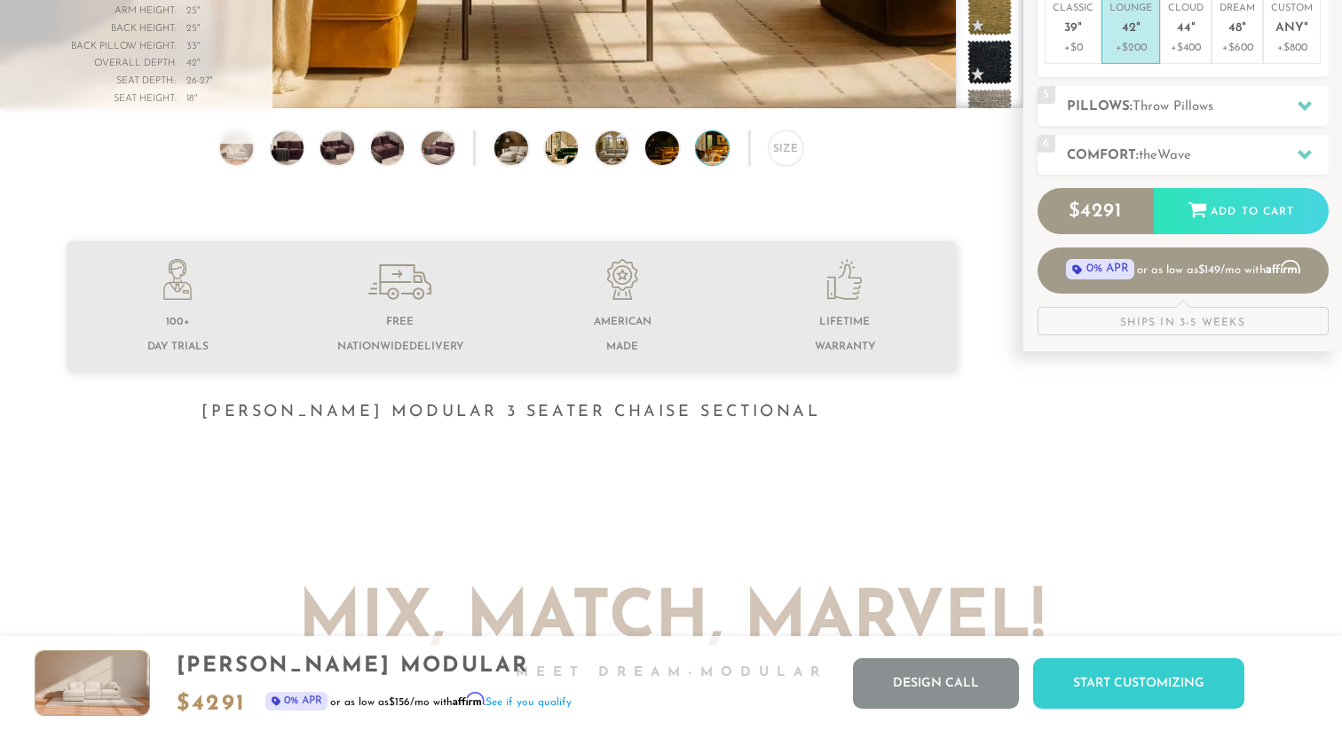
scroll to position [0, 0]
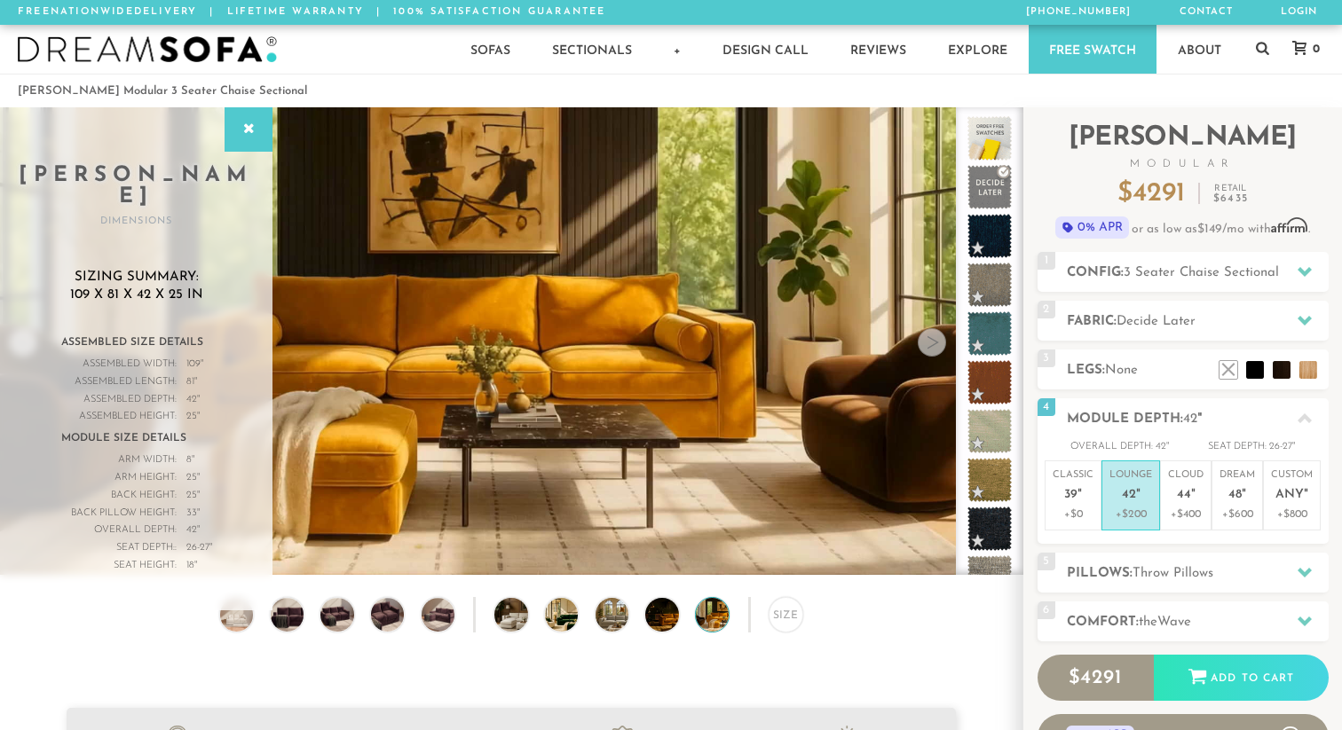
click at [928, 343] on div at bounding box center [932, 342] width 28 height 28
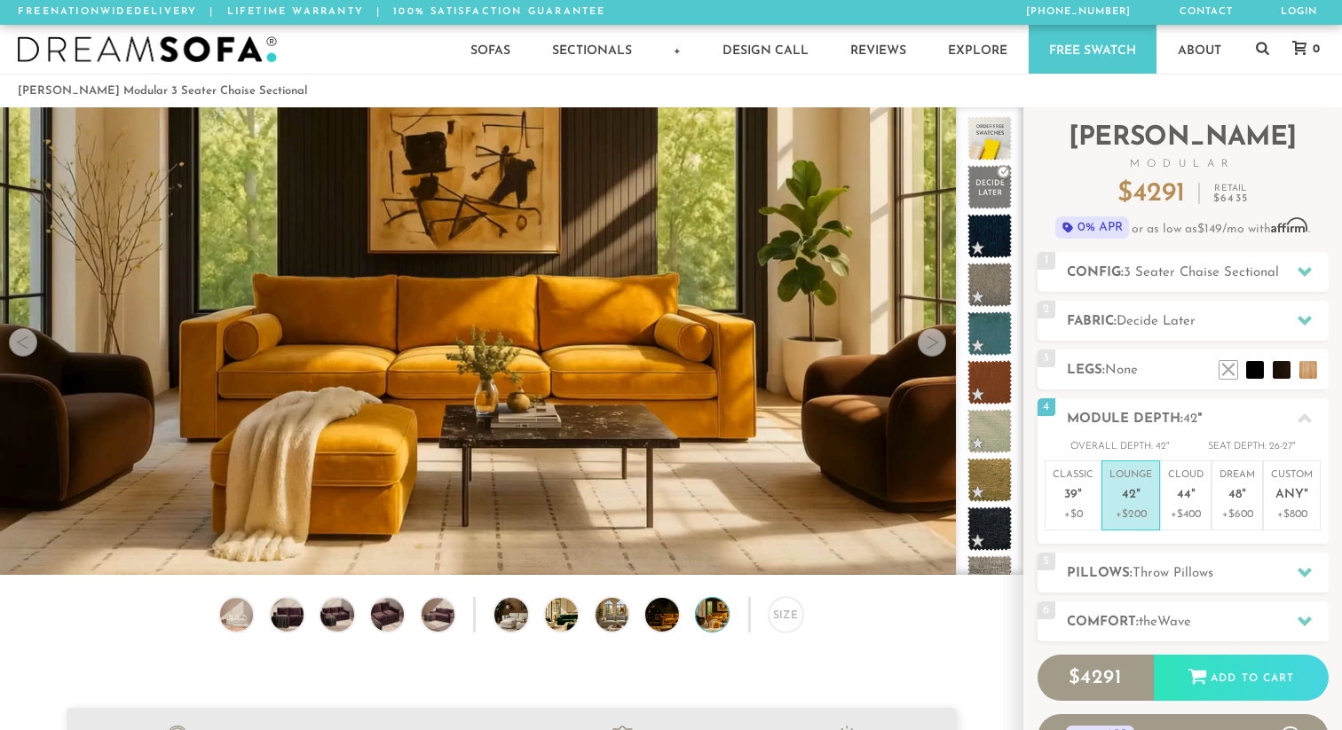
click at [928, 343] on div at bounding box center [932, 342] width 28 height 28
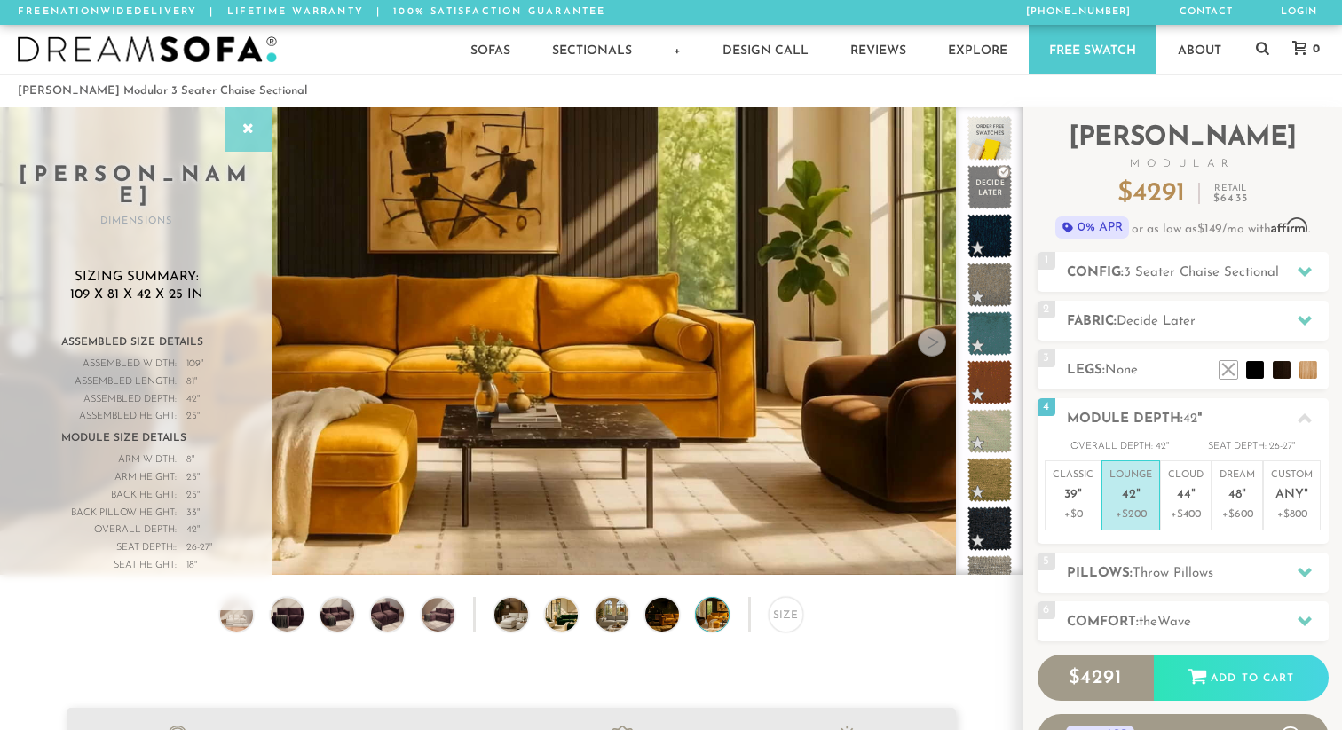
click at [249, 122] on icon at bounding box center [249, 129] width 20 height 14
